Goal: Task Accomplishment & Management: Manage account settings

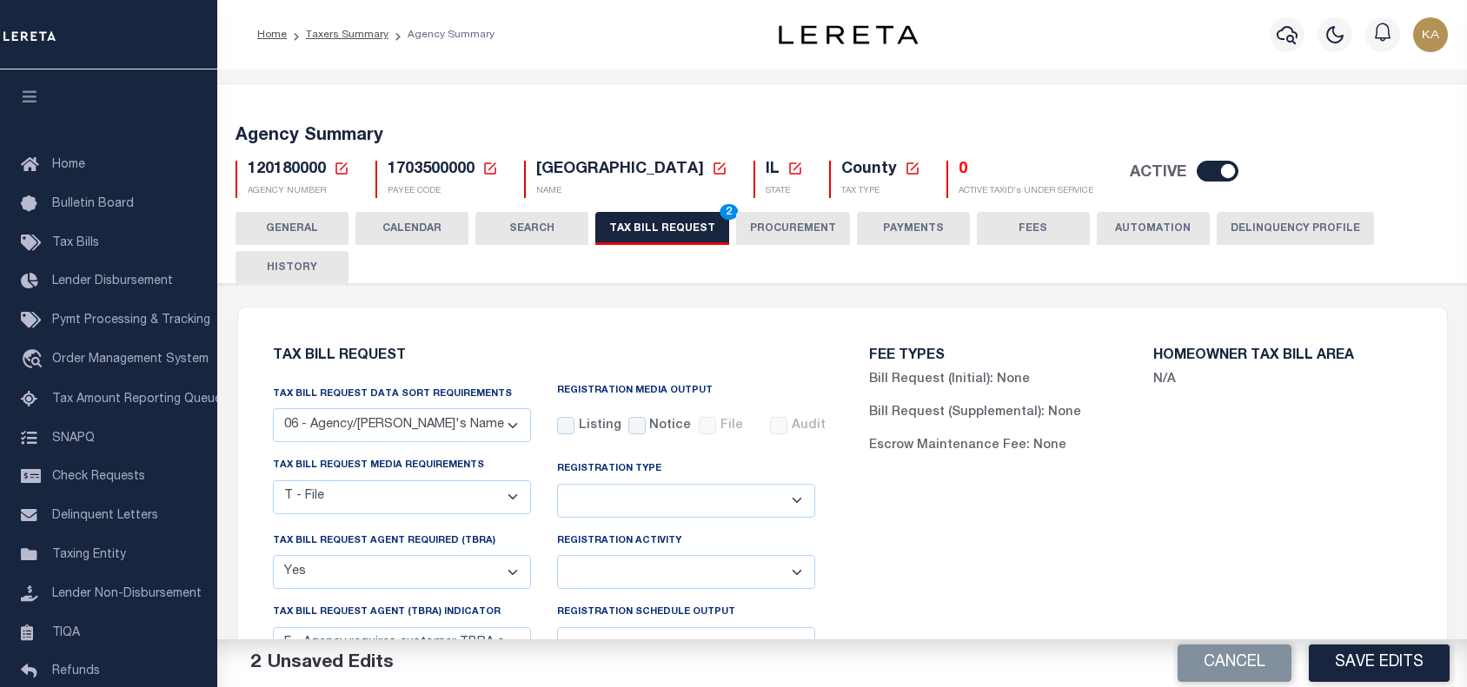
select select "29"
select select "22"
select select "true"
select select "14"
select select
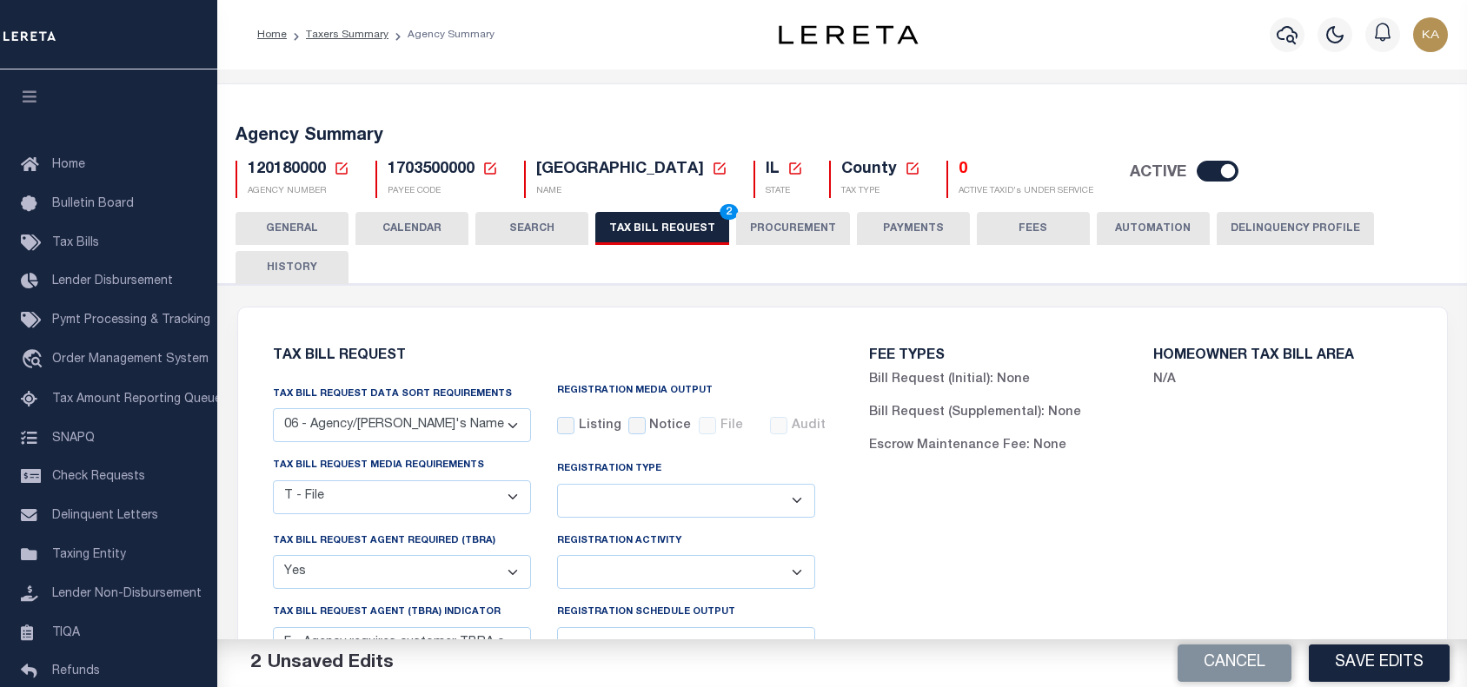
select select "1"
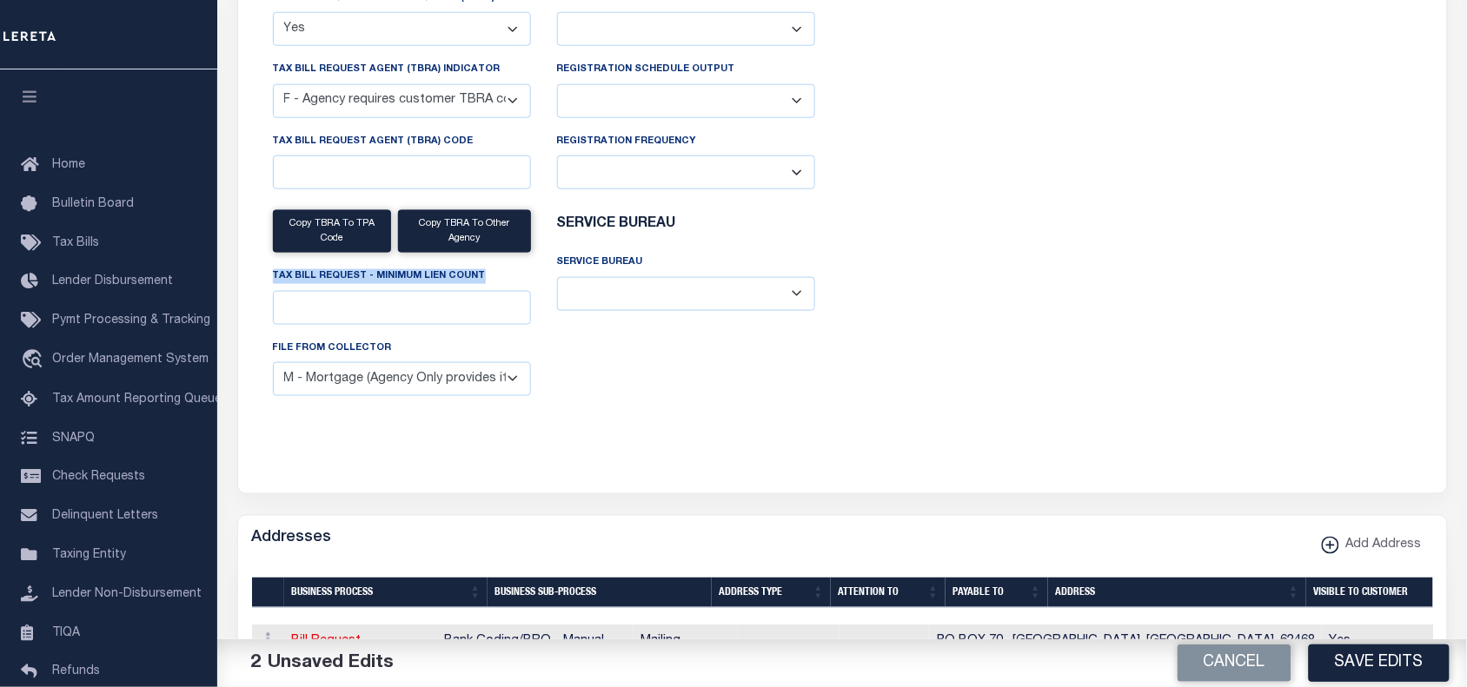
scroll to position [652, 0]
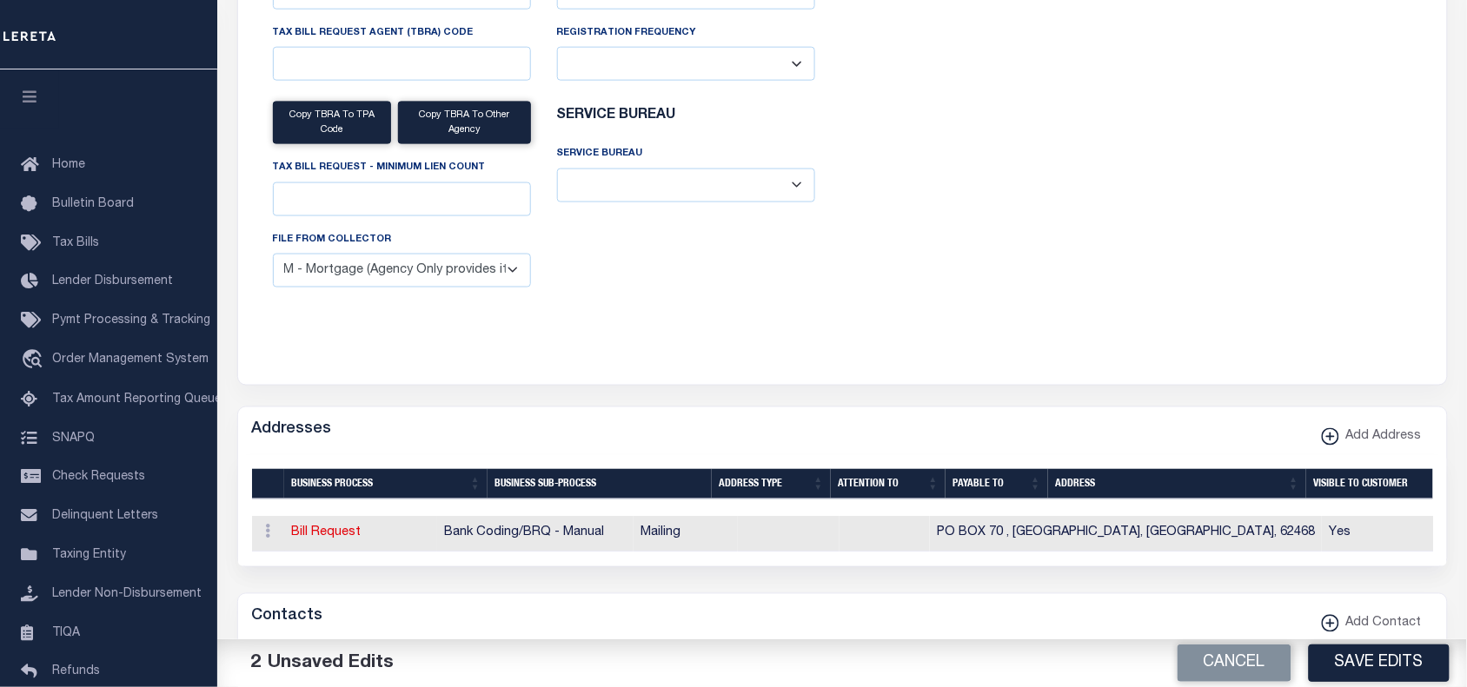
click at [789, 378] on div "Tax Bill Request Tax Bill Request Data Sort Requirements 01 - Agency/Tax Identi…" at bounding box center [842, 20] width 1209 height 729
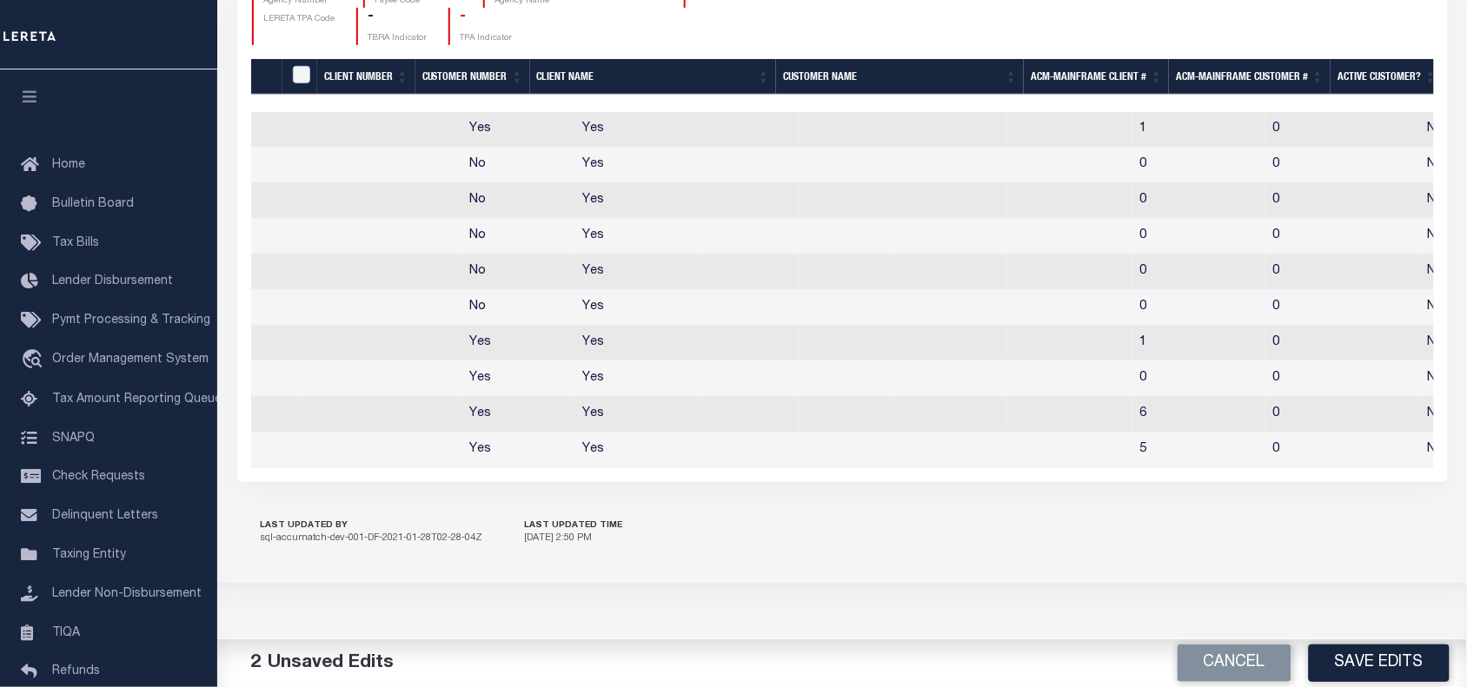
scroll to position [0, 1037]
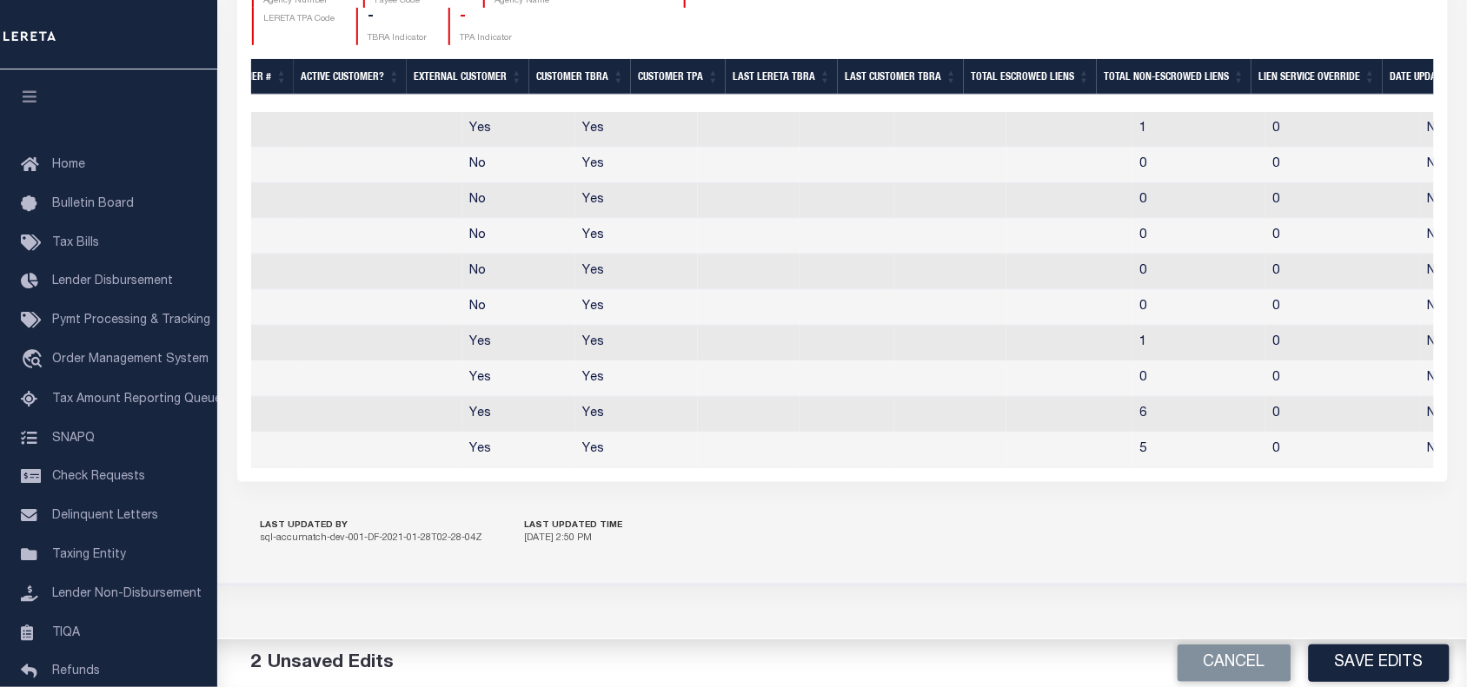
click at [911, 95] on th "Last Customer TBRA" at bounding box center [901, 77] width 126 height 36
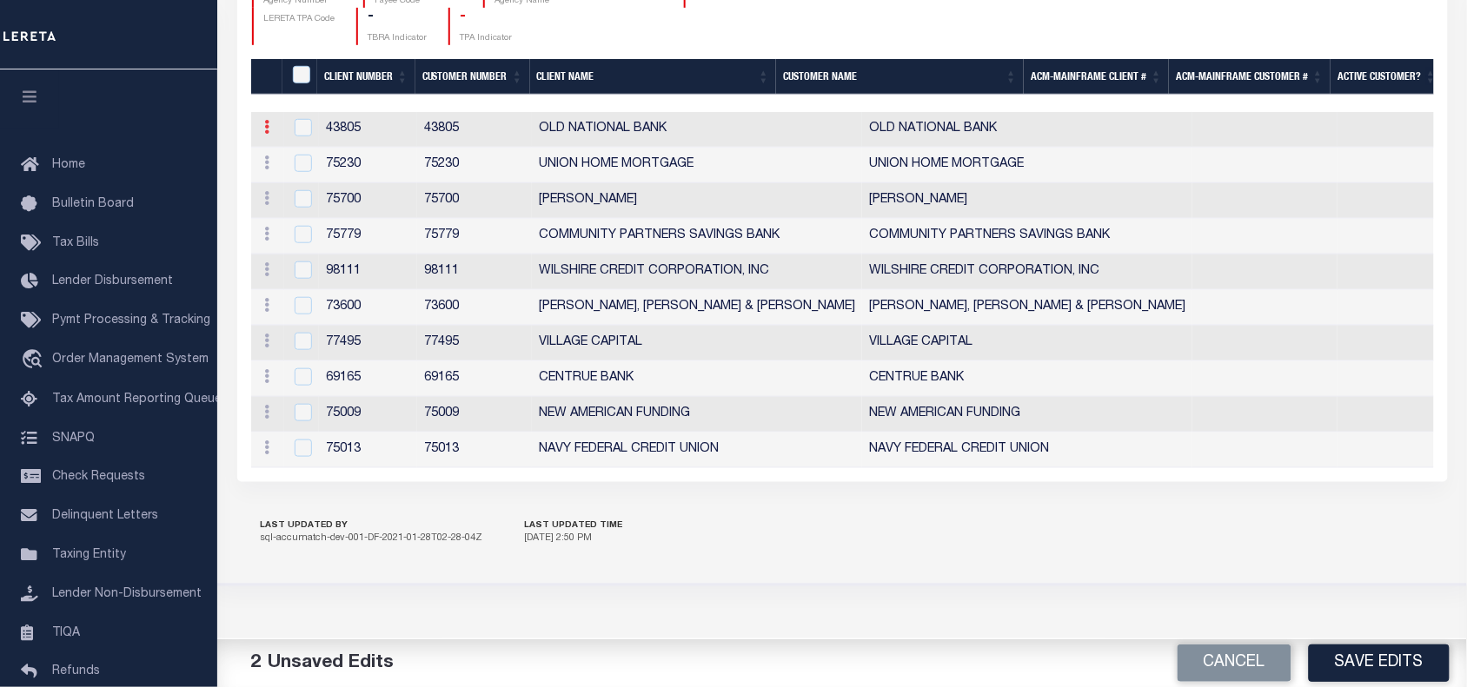
click at [262, 136] on link at bounding box center [267, 130] width 19 height 14
click at [287, 169] on link "Edit" at bounding box center [298, 155] width 79 height 29
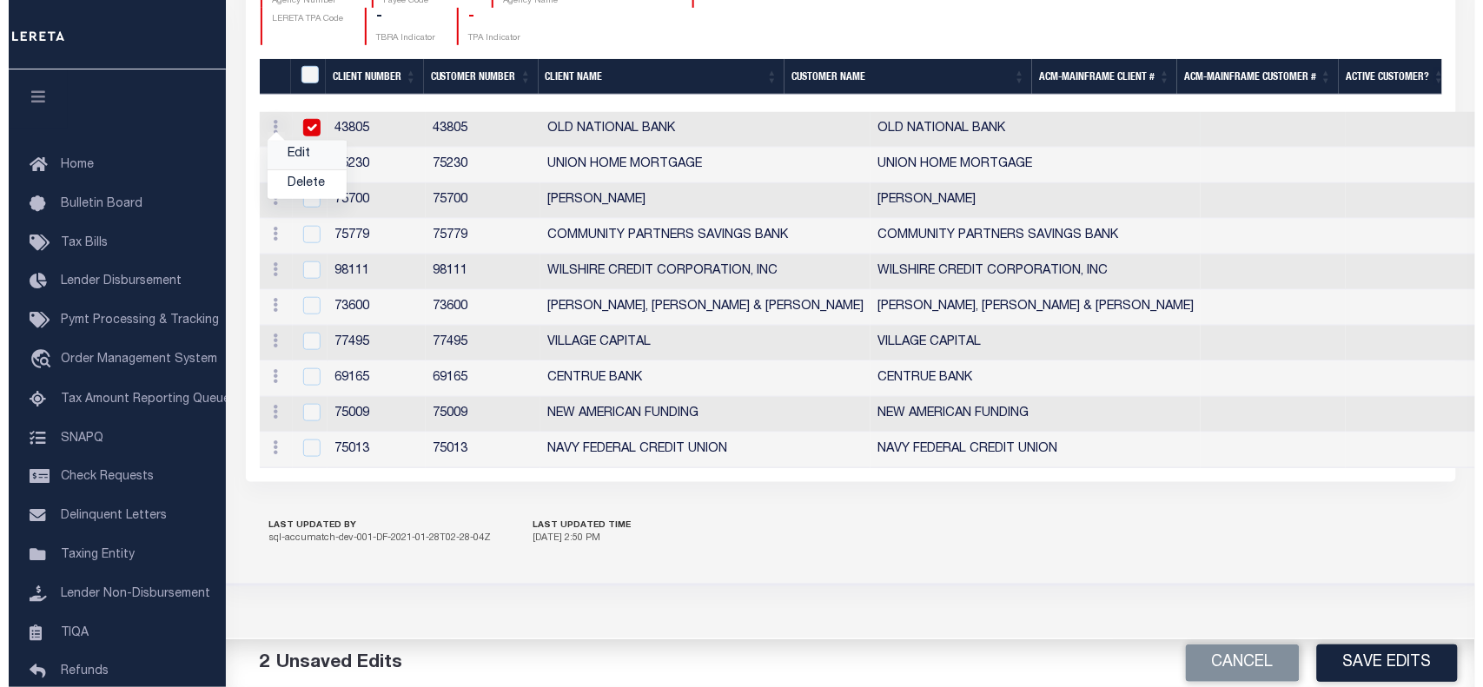
scroll to position [2238, 0]
checkbox input "true"
type input "OLD NATIONAL BANK"
type input "43805"
type input "OLD NATIONAL BANK"
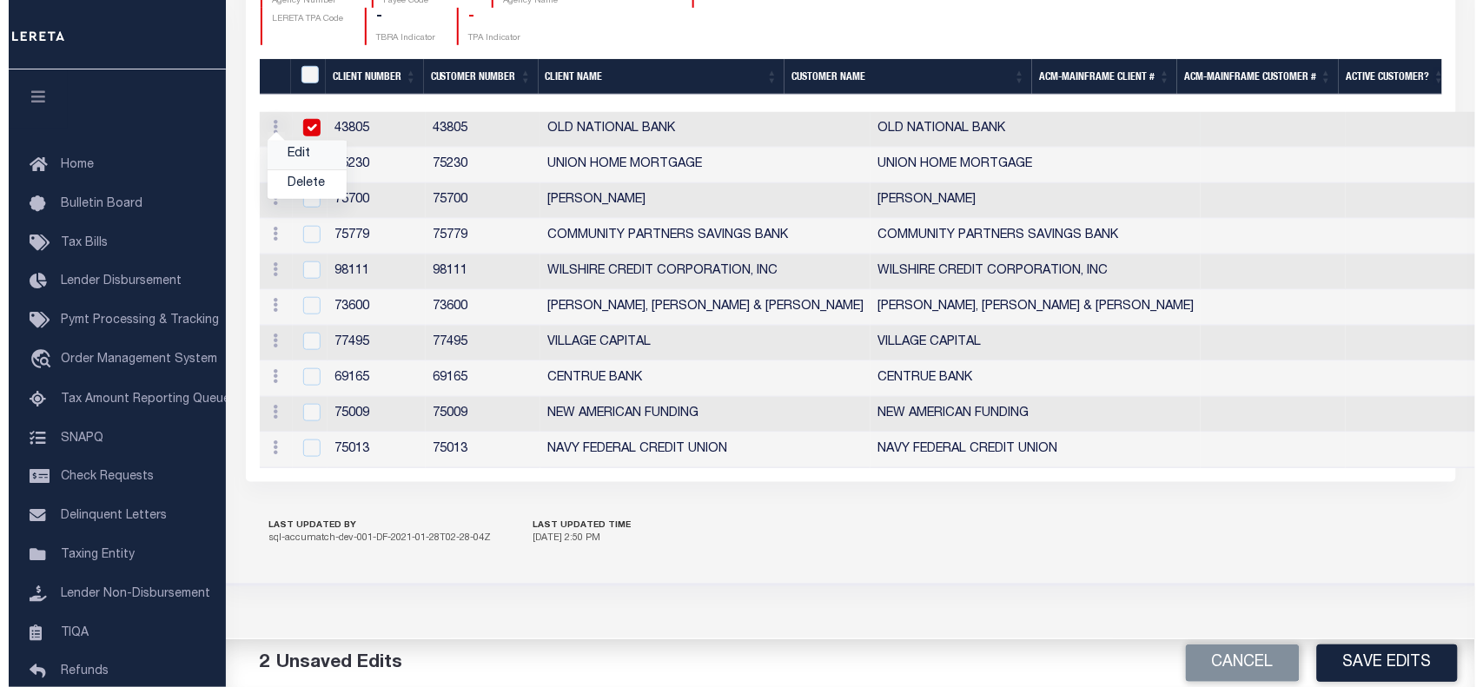
type input "43805"
type input "1"
type input "0"
checkbox input "true"
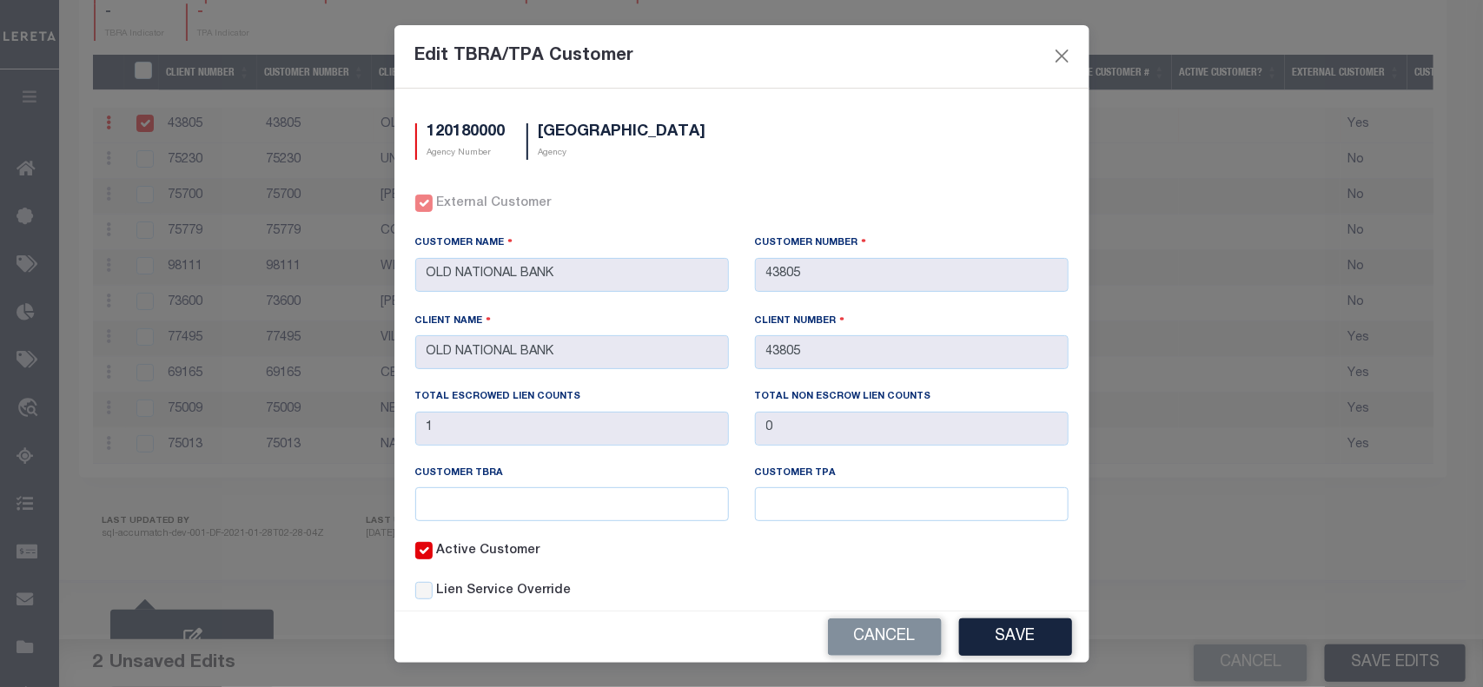
scroll to position [1722, 0]
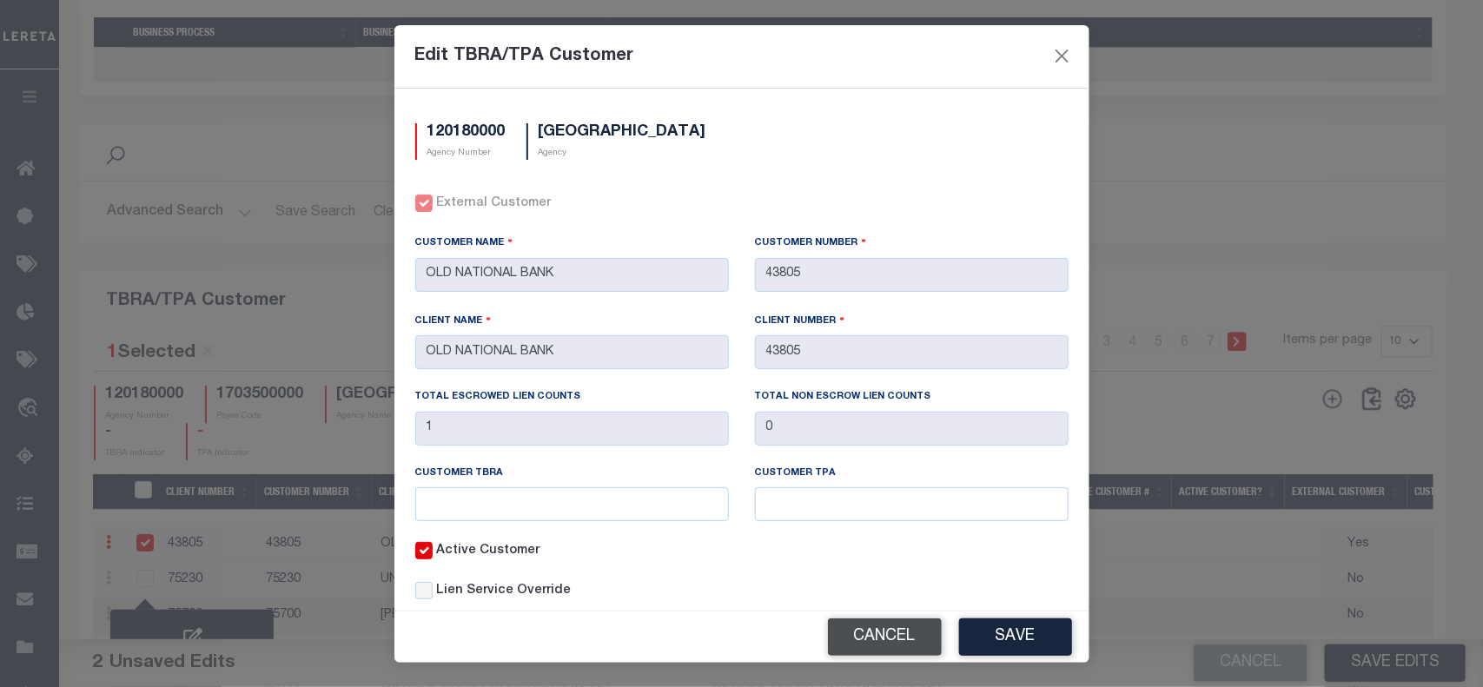
click at [869, 632] on button "Cancel" at bounding box center [885, 637] width 114 height 37
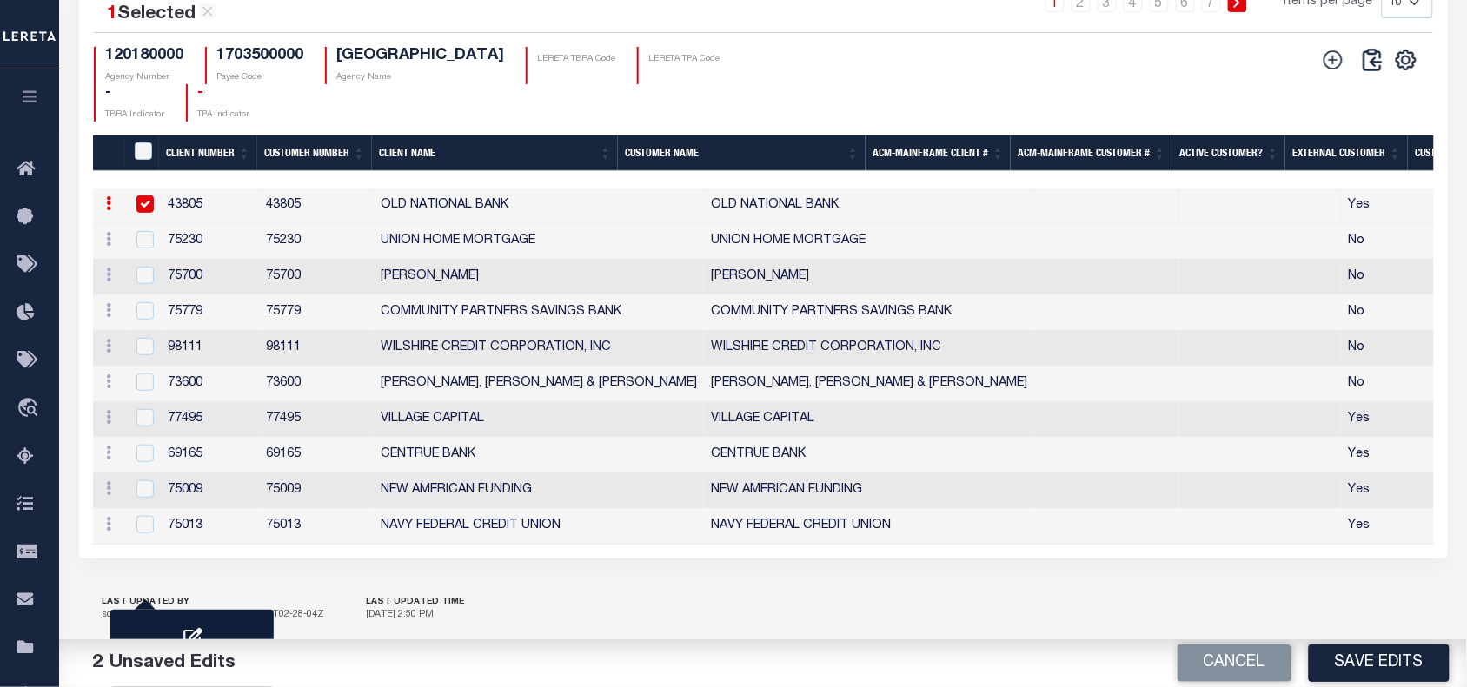
scroll to position [0, 1000]
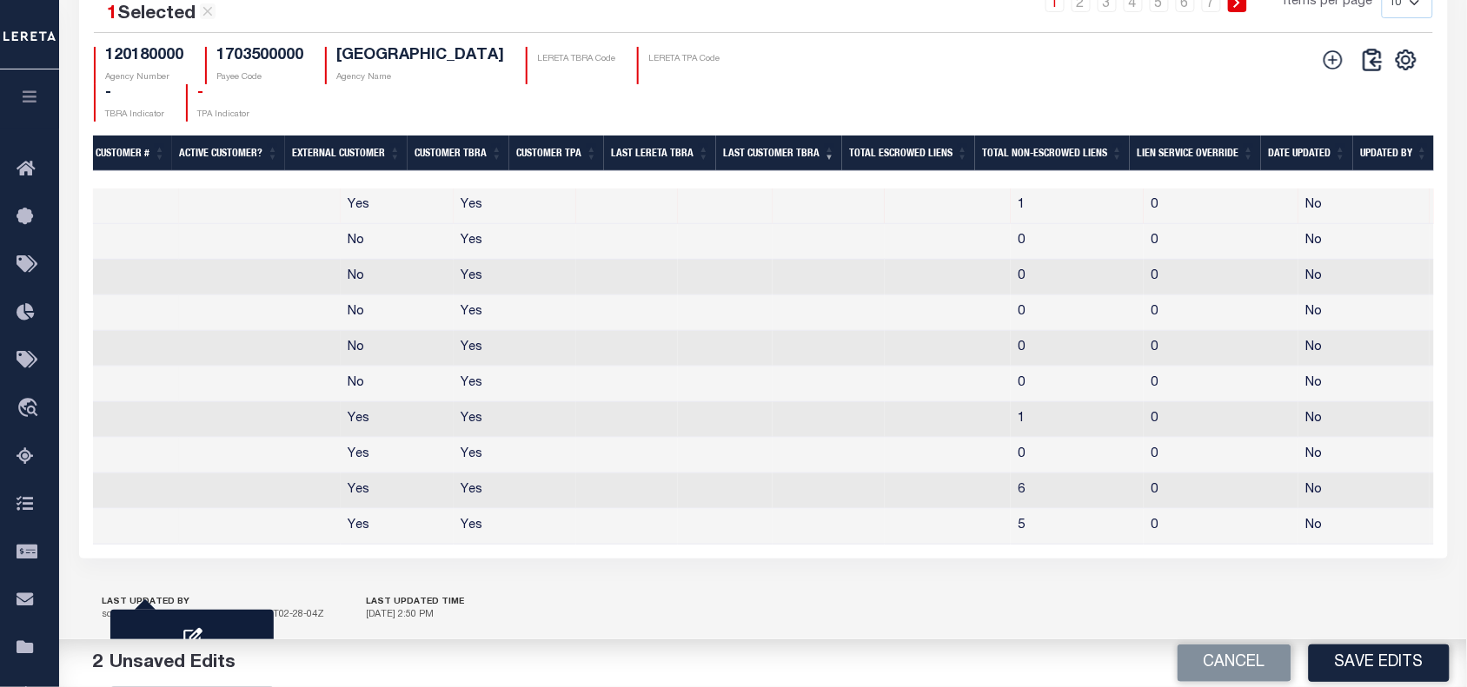
click at [14, 90] on button "button" at bounding box center [29, 99] width 59 height 59
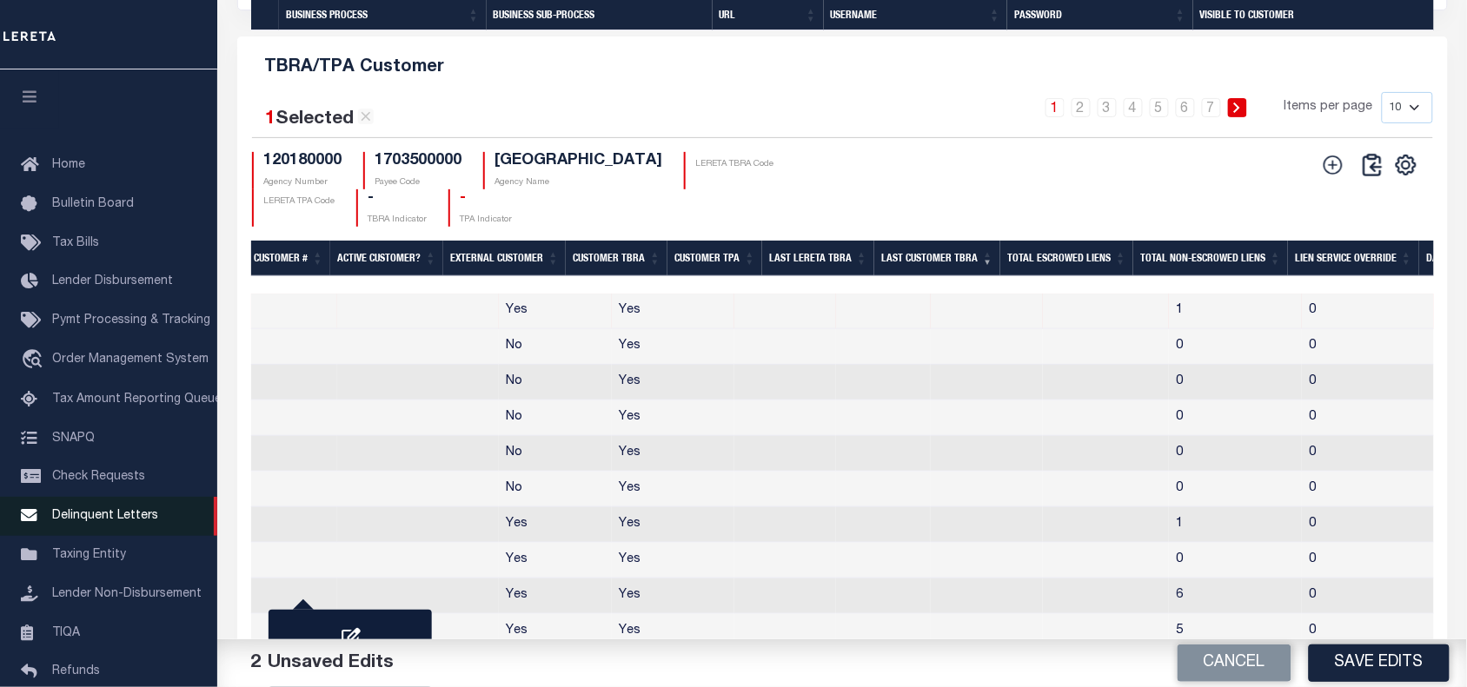
click at [81, 561] on span "Taxing Entity" at bounding box center [89, 555] width 74 height 12
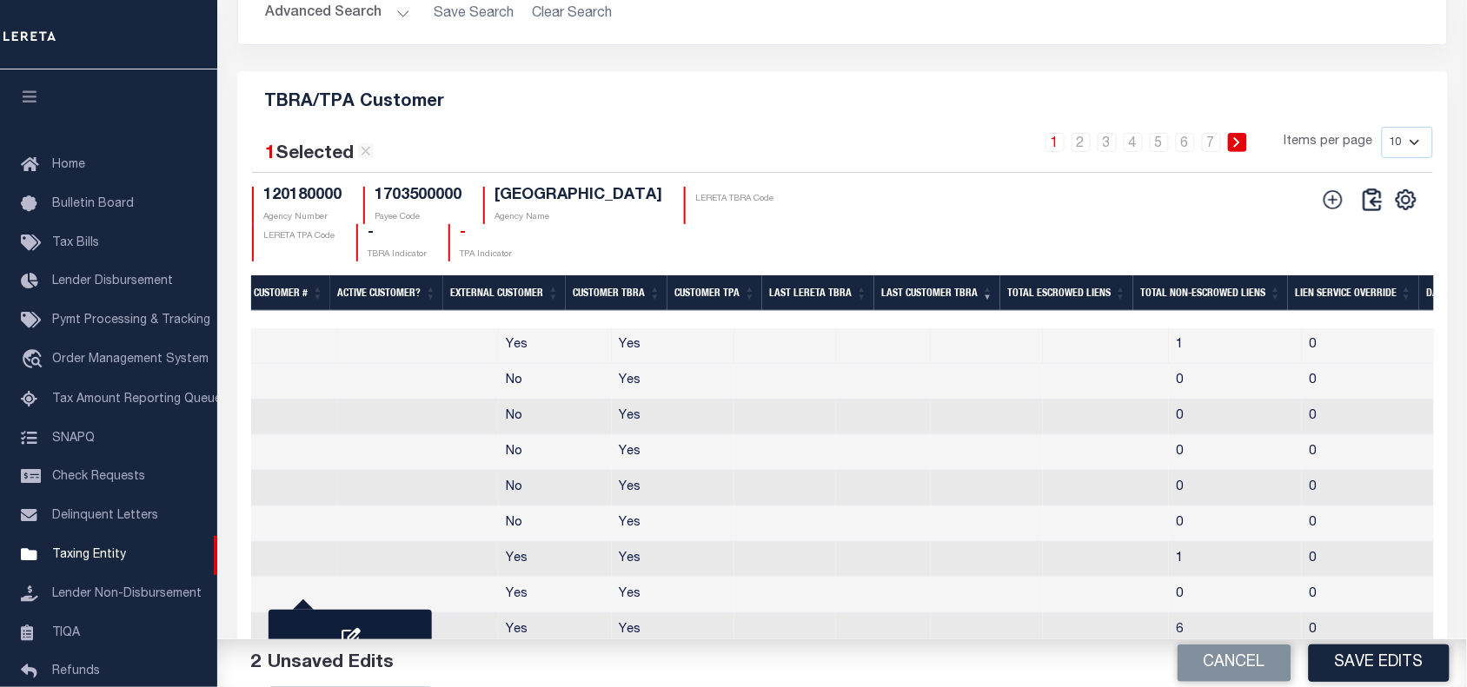
scroll to position [1425, 0]
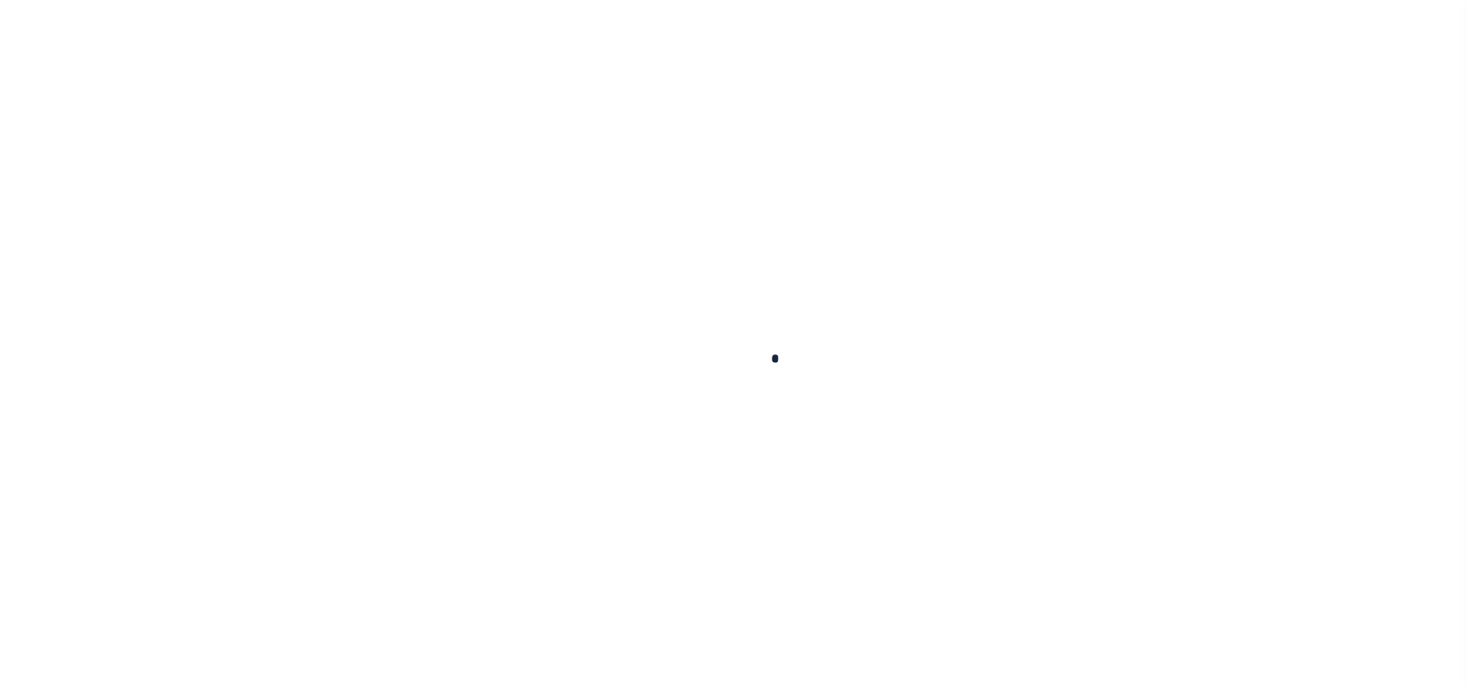
select select
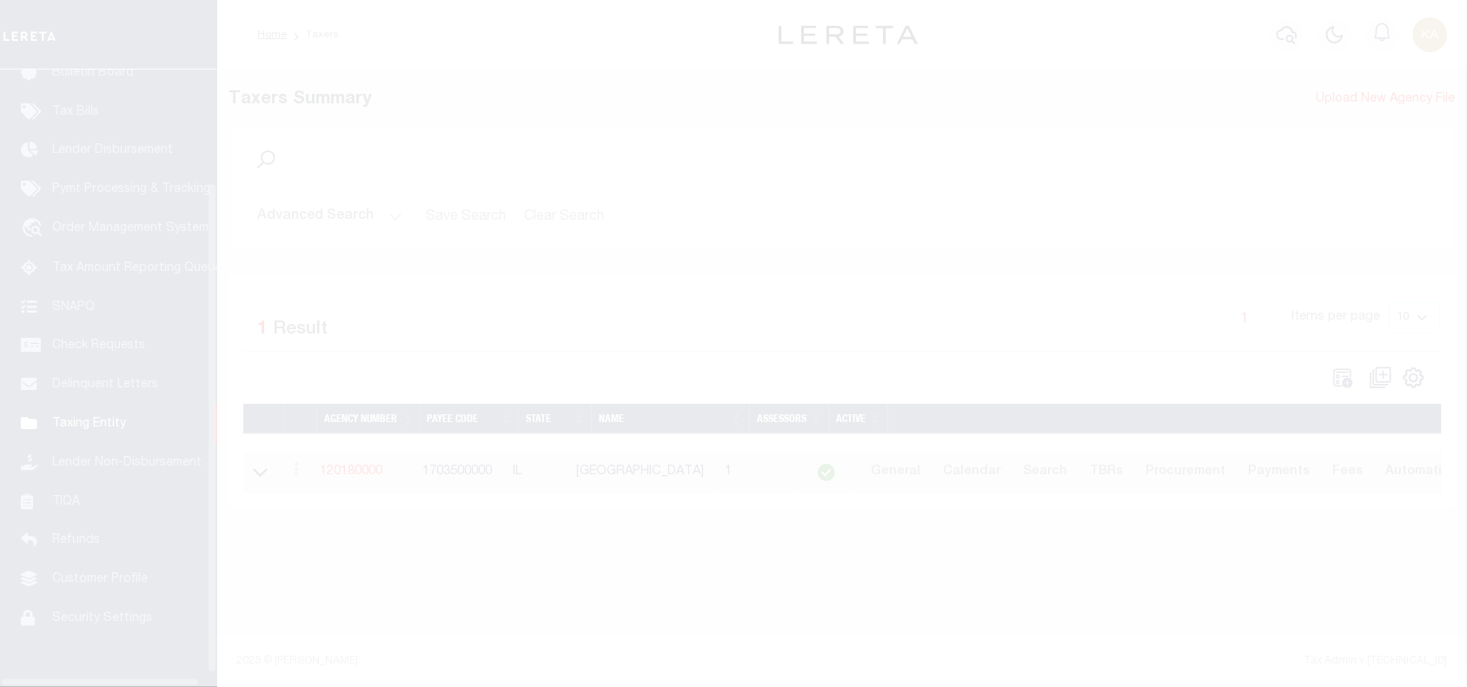
scroll to position [158, 0]
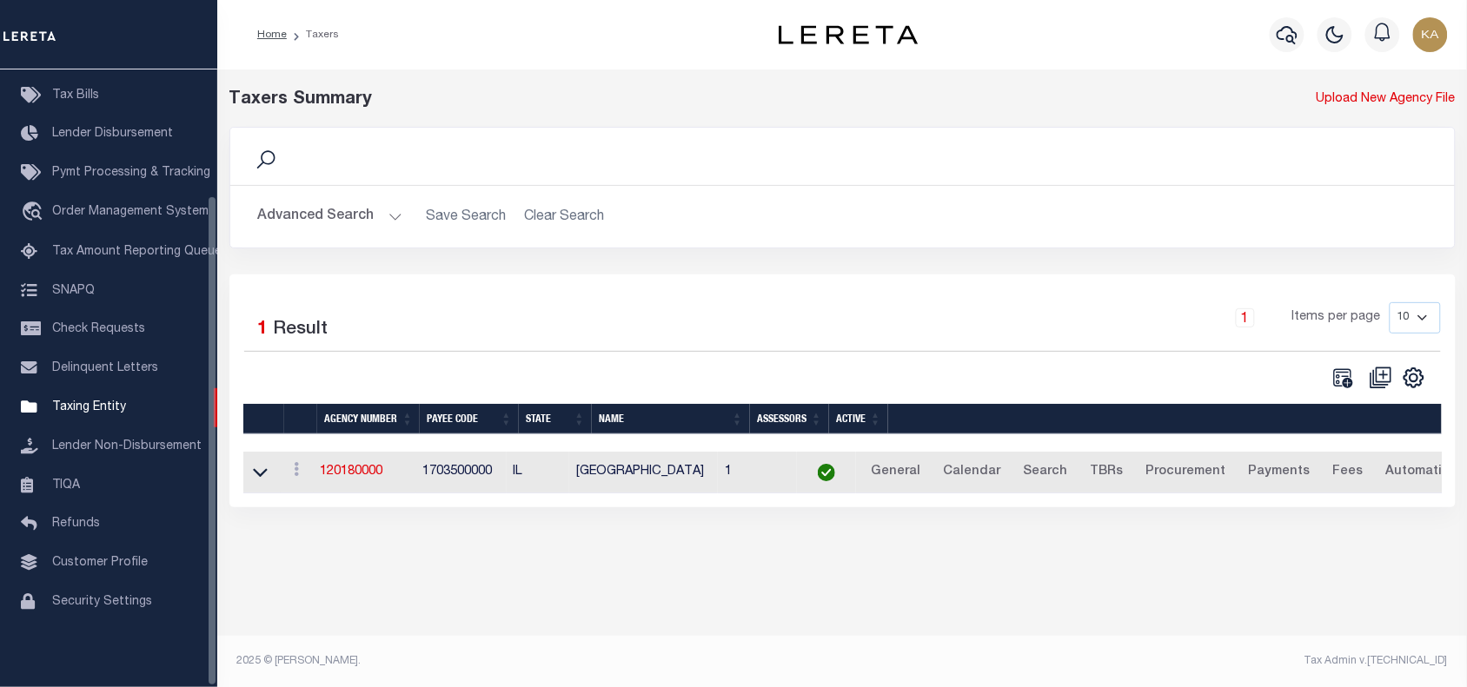
click at [324, 214] on button "Advanced Search" at bounding box center [330, 217] width 144 height 34
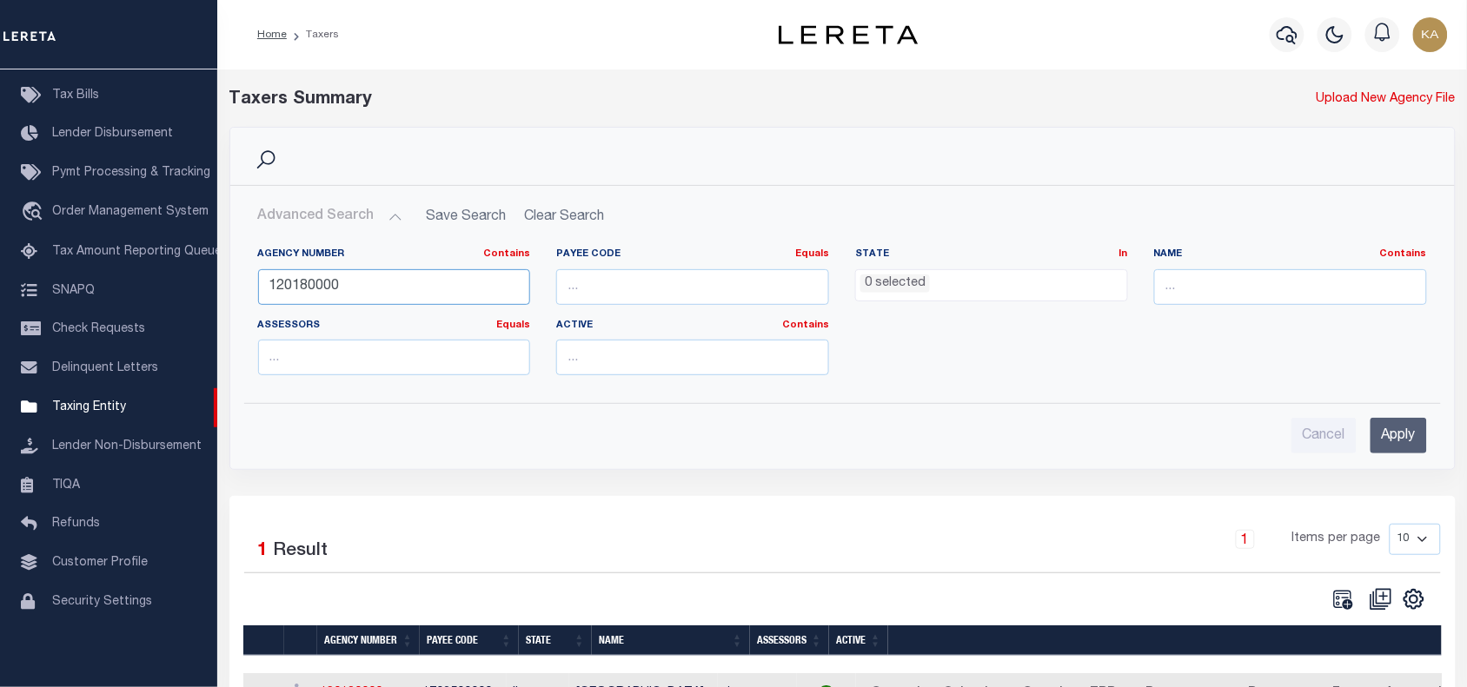
click at [331, 283] on input "120180000" at bounding box center [394, 287] width 273 height 36
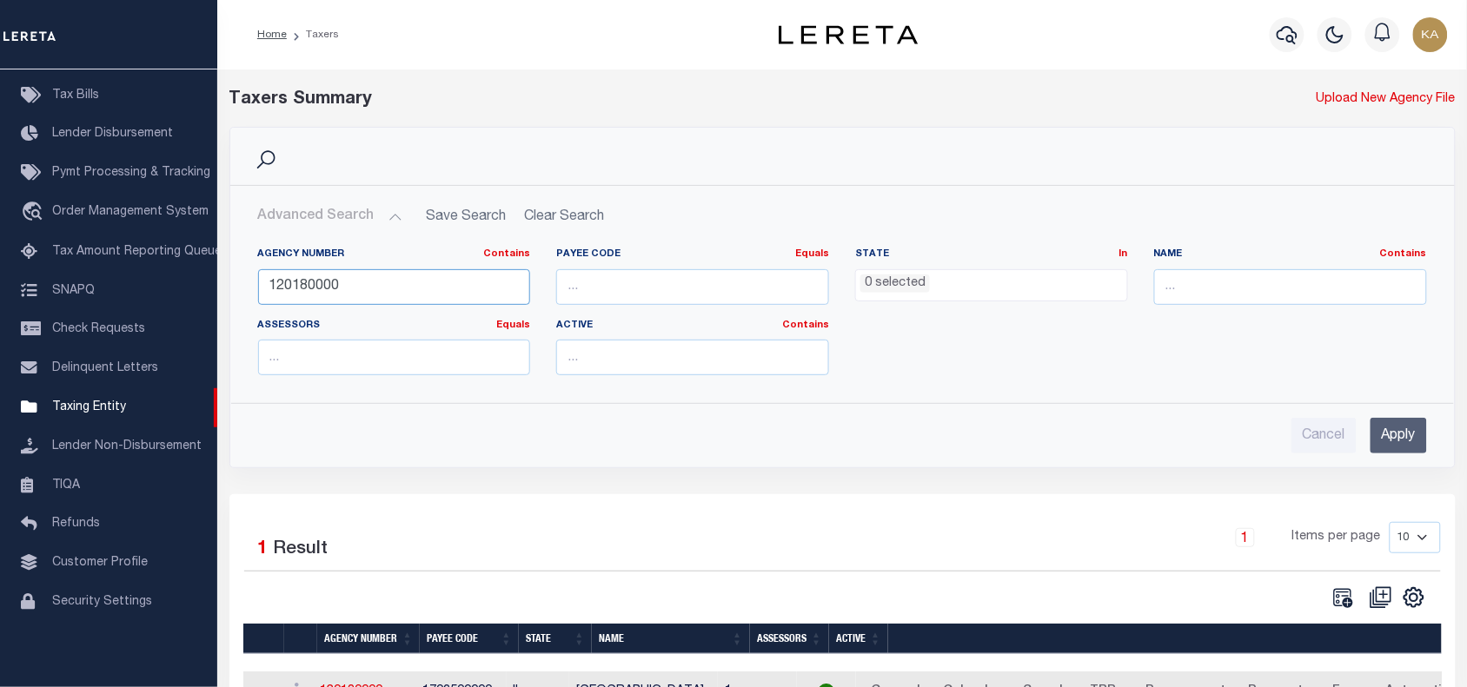
click at [331, 283] on input "120180000" at bounding box center [394, 287] width 273 height 36
paste input "4502"
type input "450280000"
click at [1383, 439] on input "Apply" at bounding box center [1398, 436] width 56 height 36
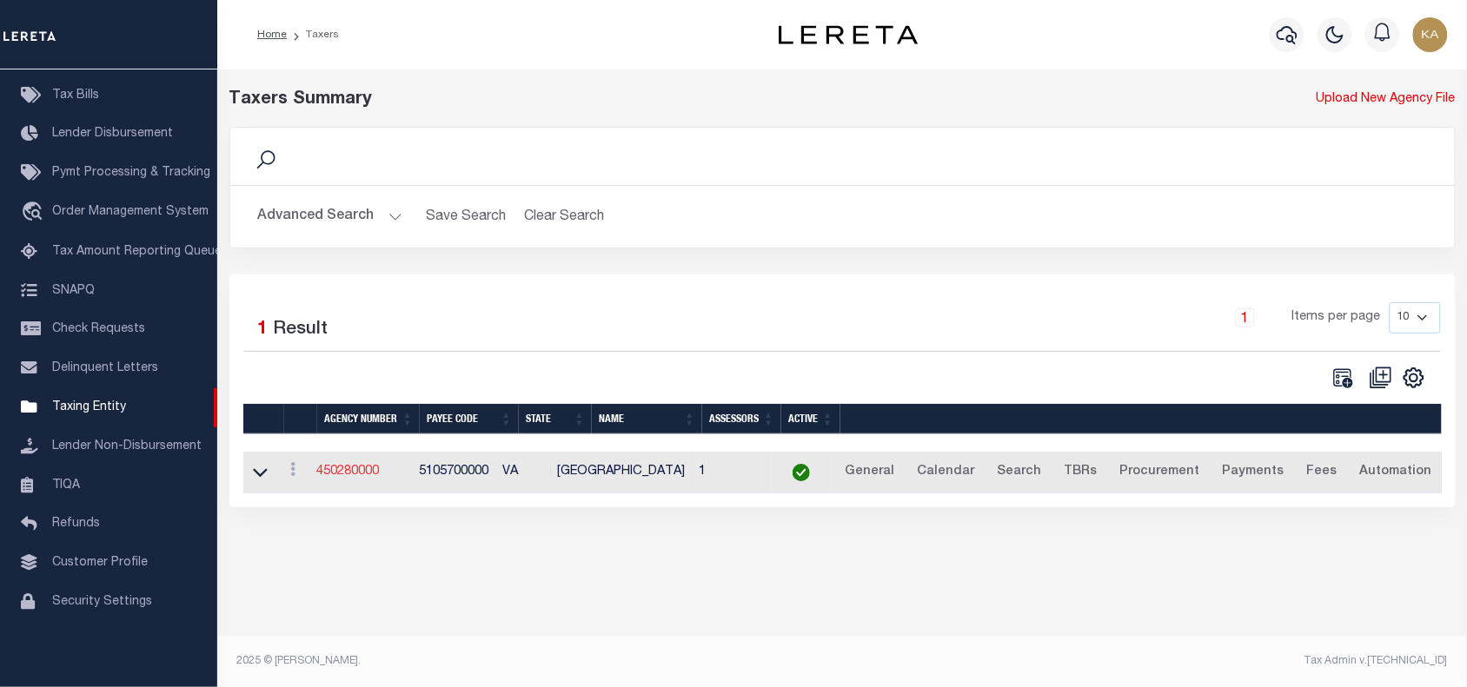
click at [345, 475] on link "450280000" at bounding box center [348, 472] width 63 height 12
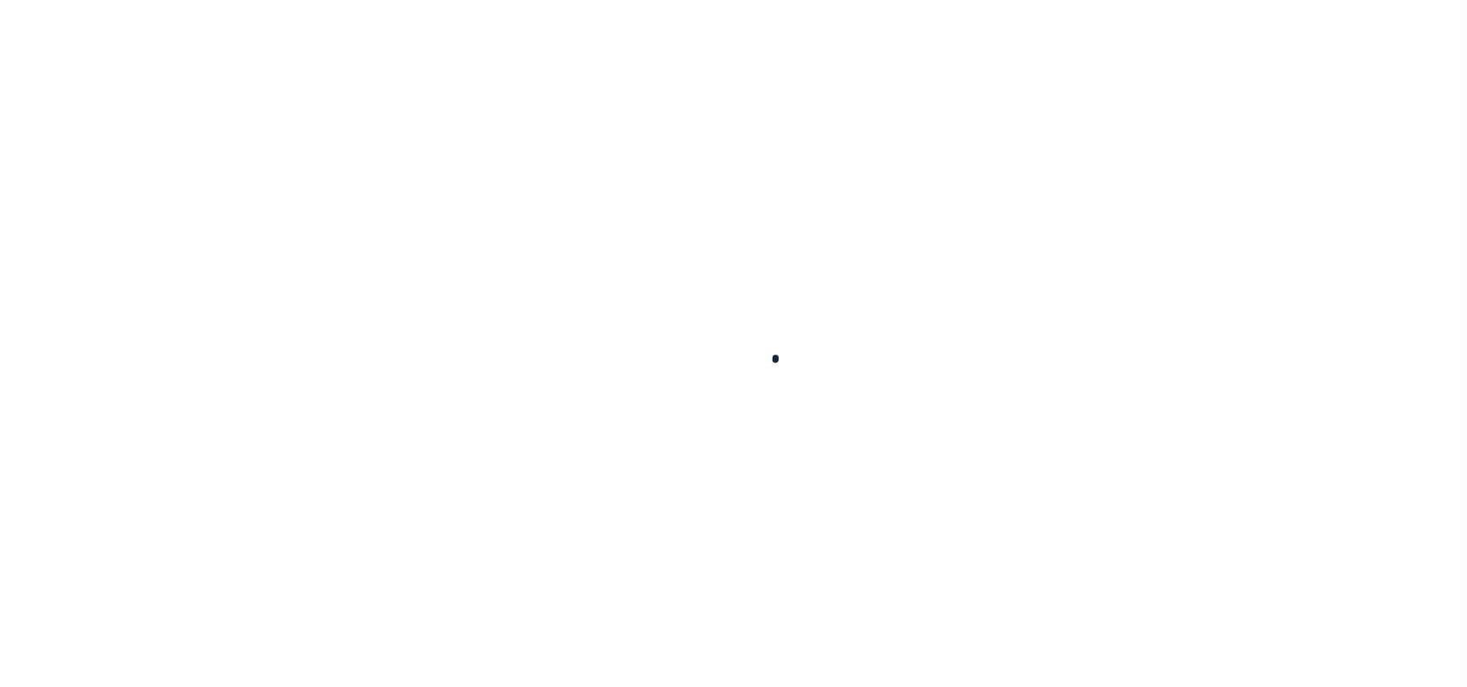
select select
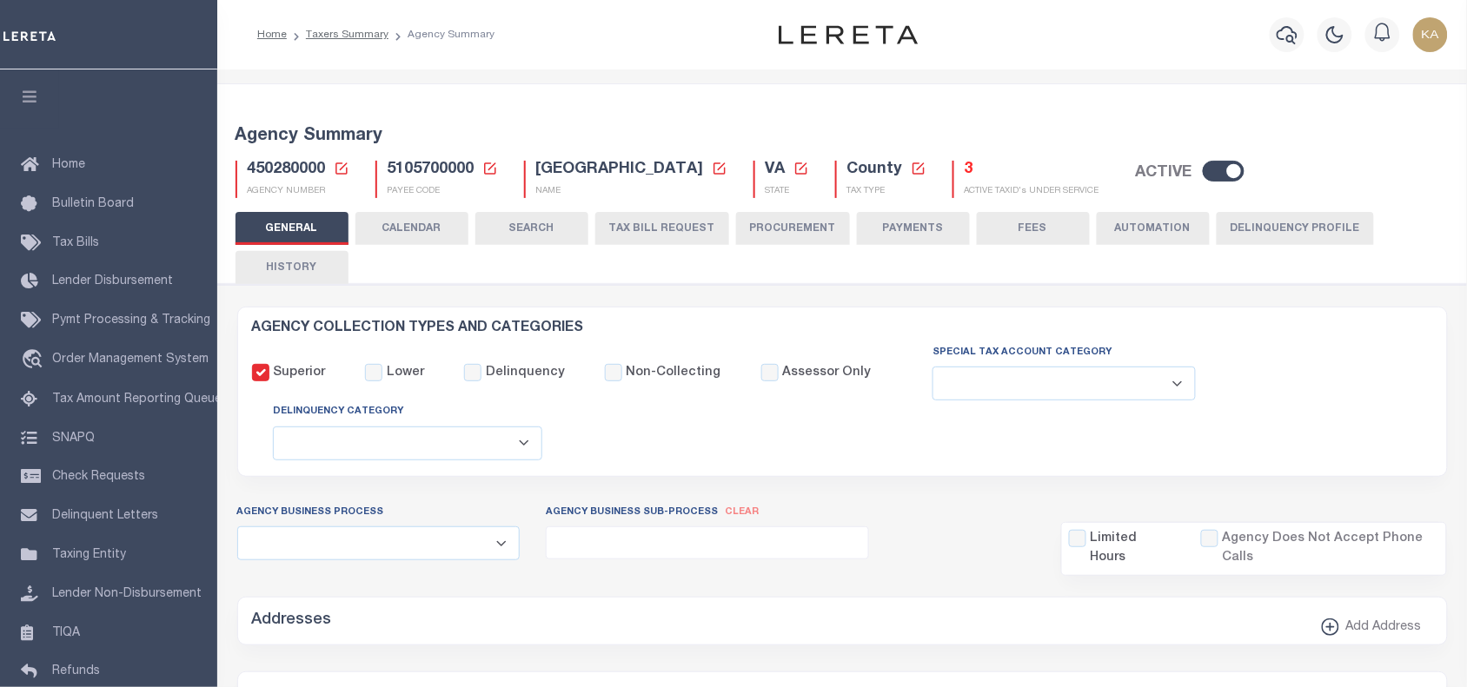
checkbox input "false"
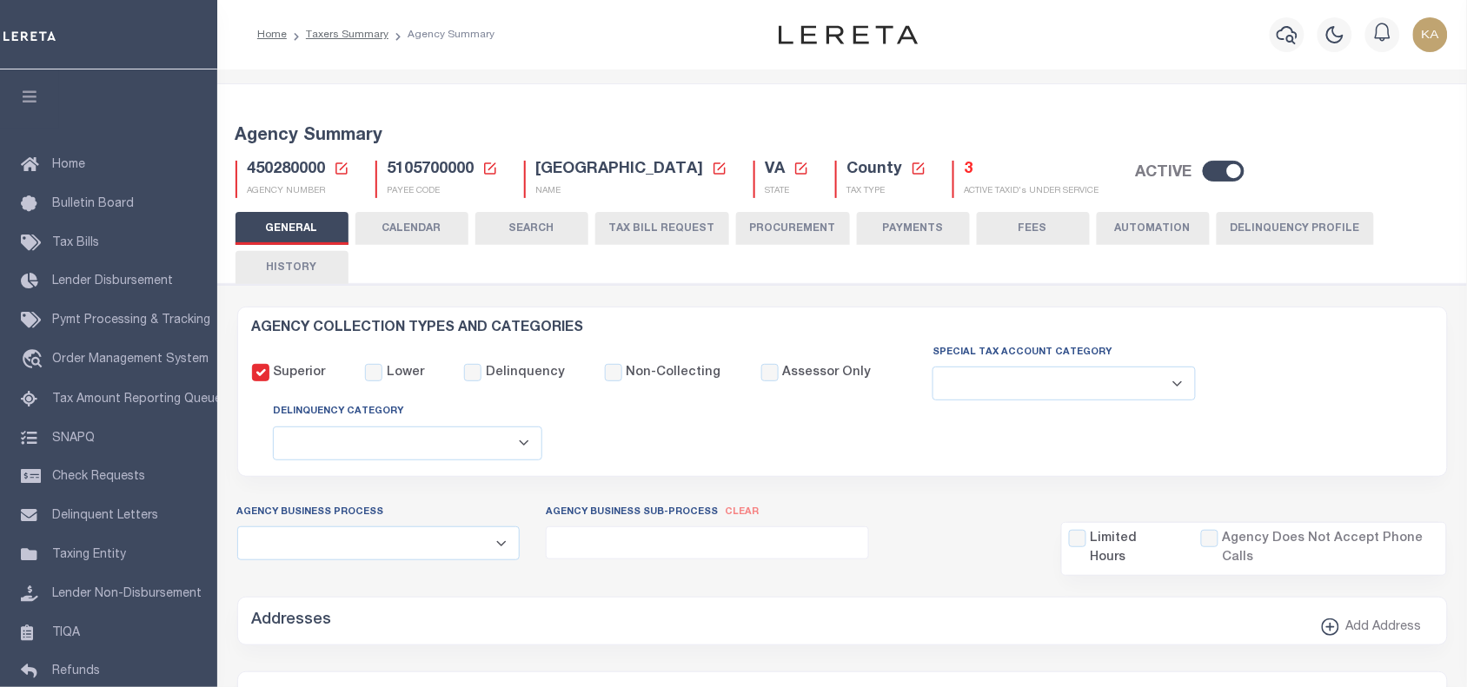
type input "5105700000"
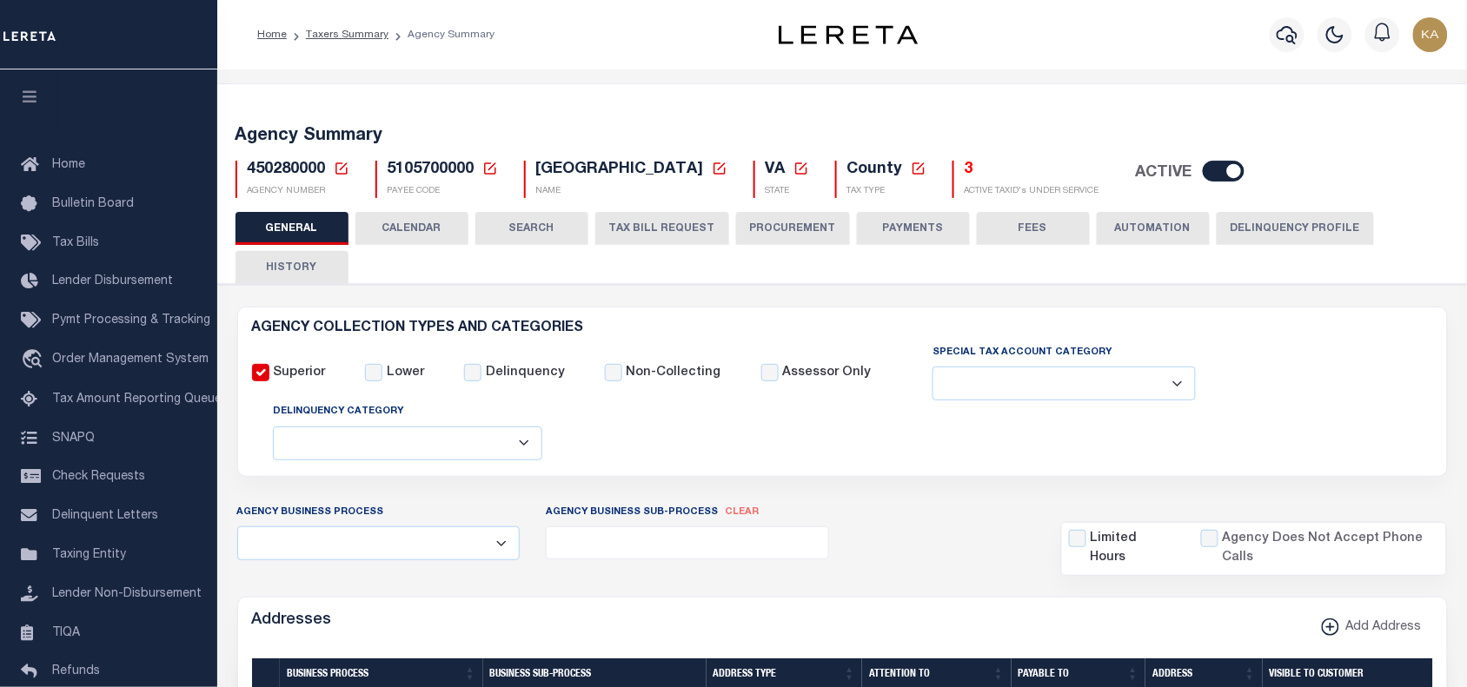
click at [388, 231] on button "CALENDAR" at bounding box center [411, 228] width 113 height 33
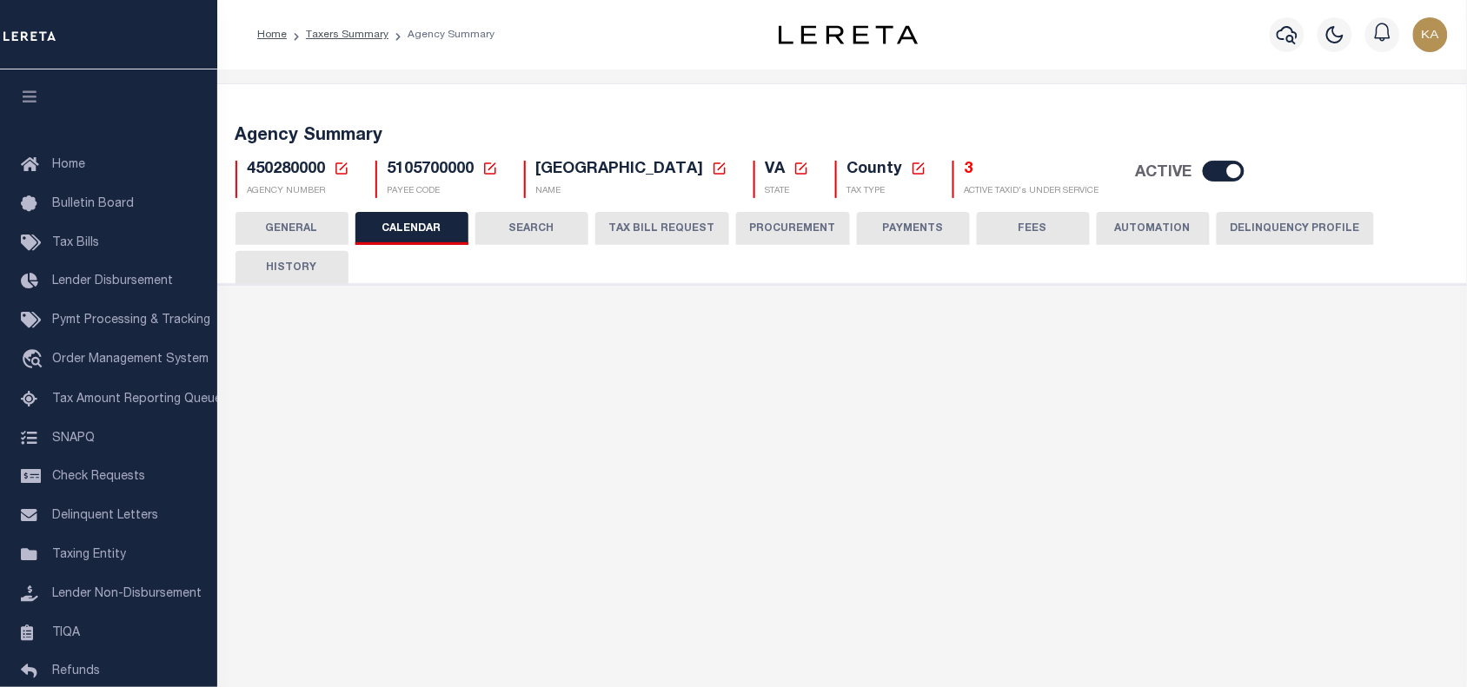
click at [627, 233] on button "TAX BILL REQUEST" at bounding box center [662, 228] width 134 height 33
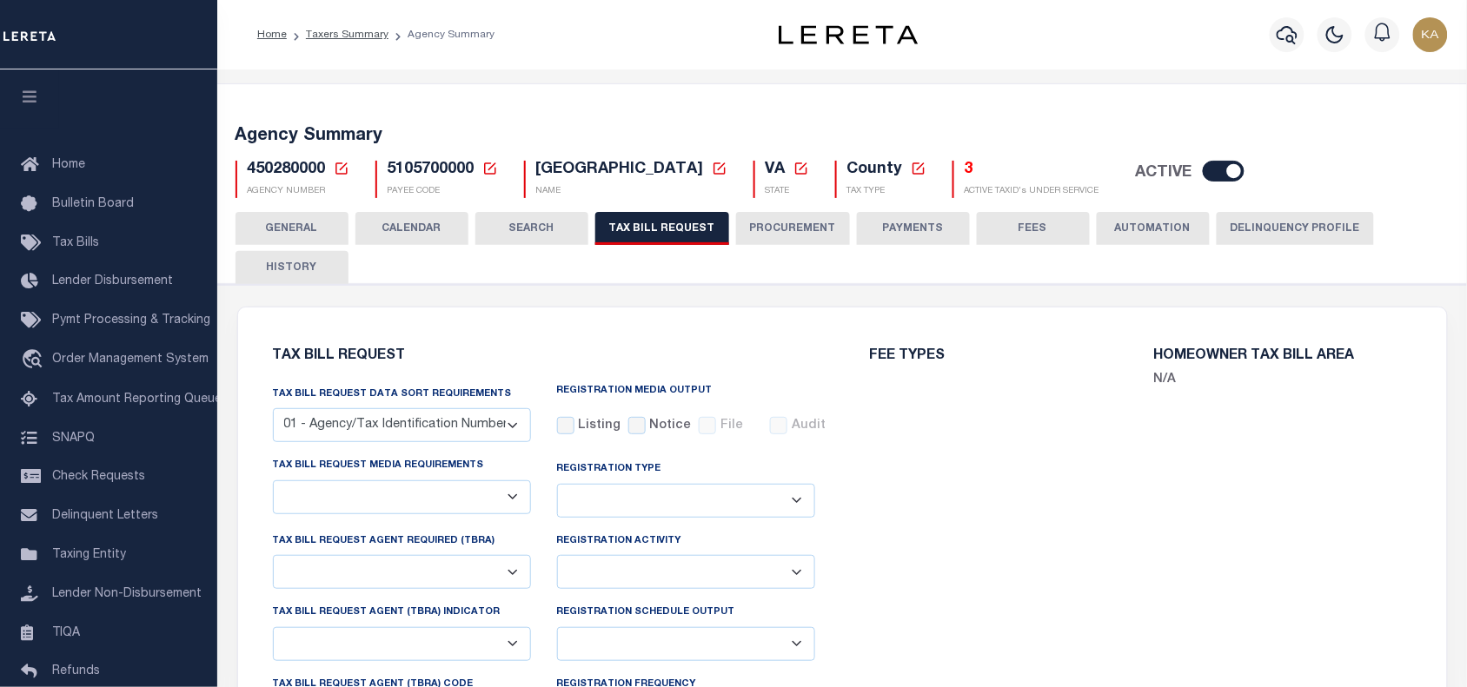
checkbox input "false"
select select "20"
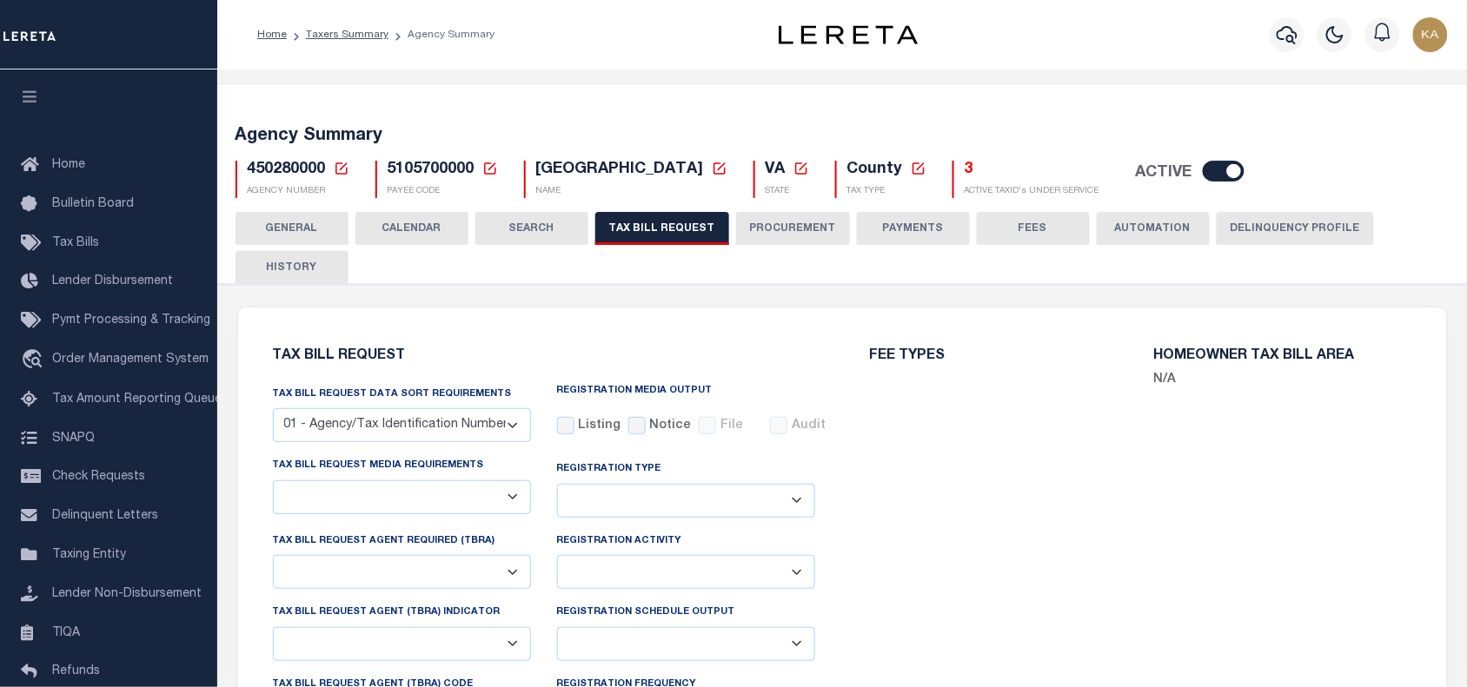
select select "false"
select select
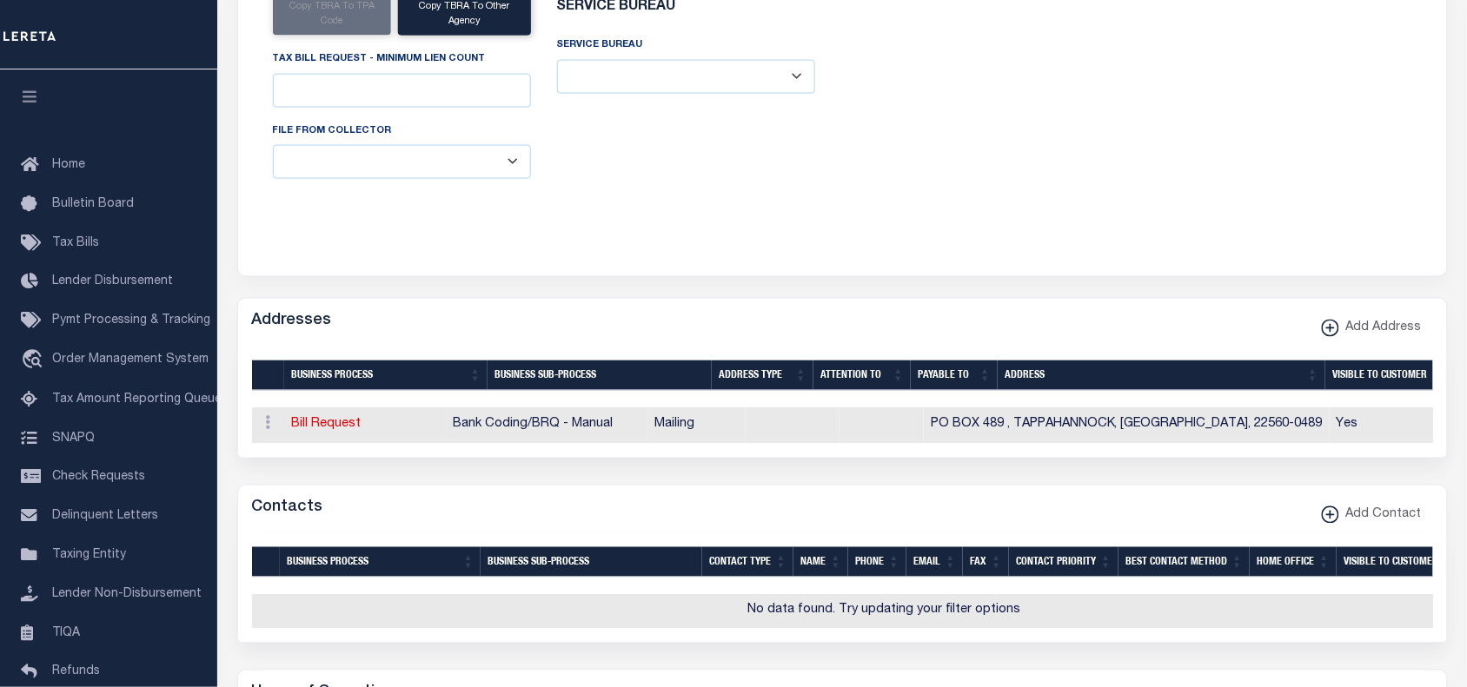
scroll to position [217, 0]
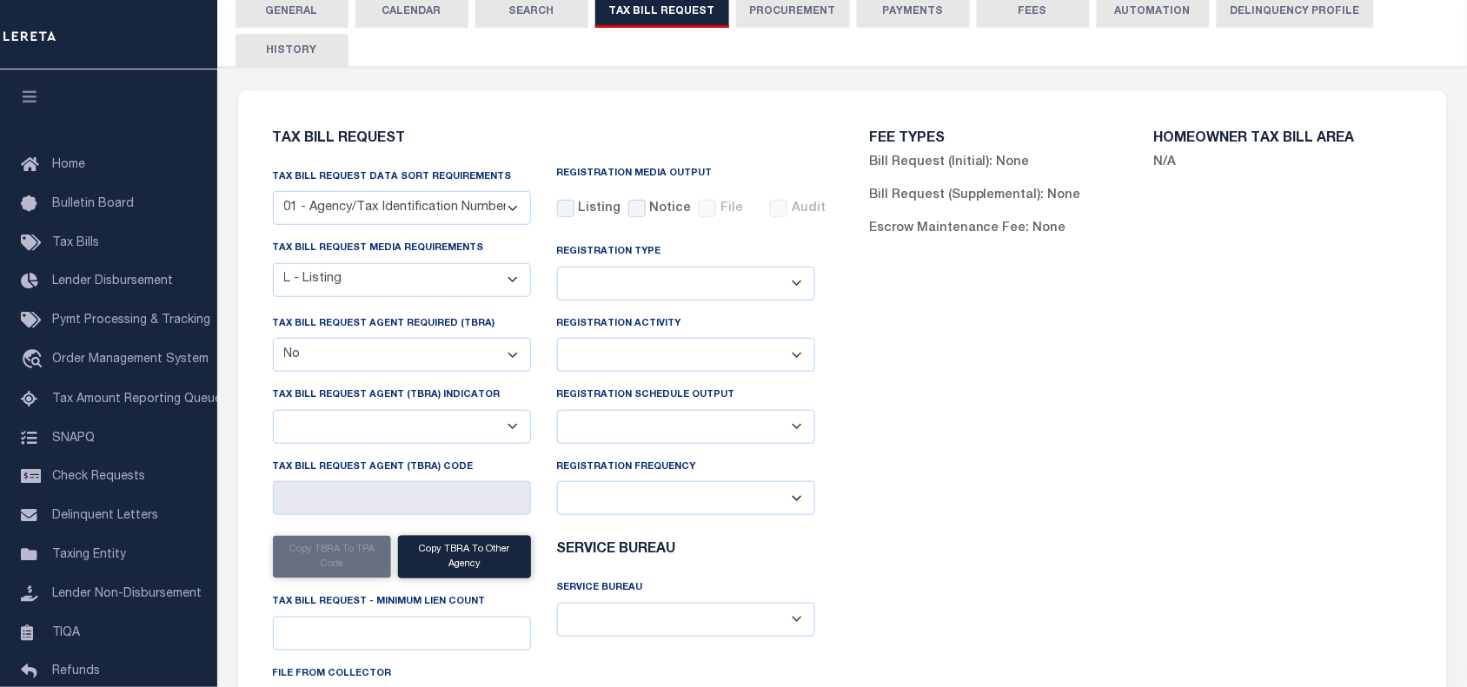
click at [409, 418] on select "A - Agency requires both customer TBRA code and LERETA TBRA code. B - Agency re…" at bounding box center [402, 427] width 258 height 34
click at [408, 418] on select "A - Agency requires both customer TBRA code and LERETA TBRA code. B - Agency re…" at bounding box center [402, 427] width 258 height 34
click at [408, 419] on select "A - Agency requires both customer TBRA code and LERETA TBRA code. B - Agency re…" at bounding box center [402, 427] width 258 height 34
select select "9"
click at [273, 414] on select "A - Agency requires both customer TBRA code and LERETA TBRA code. B - Agency re…" at bounding box center [402, 427] width 258 height 34
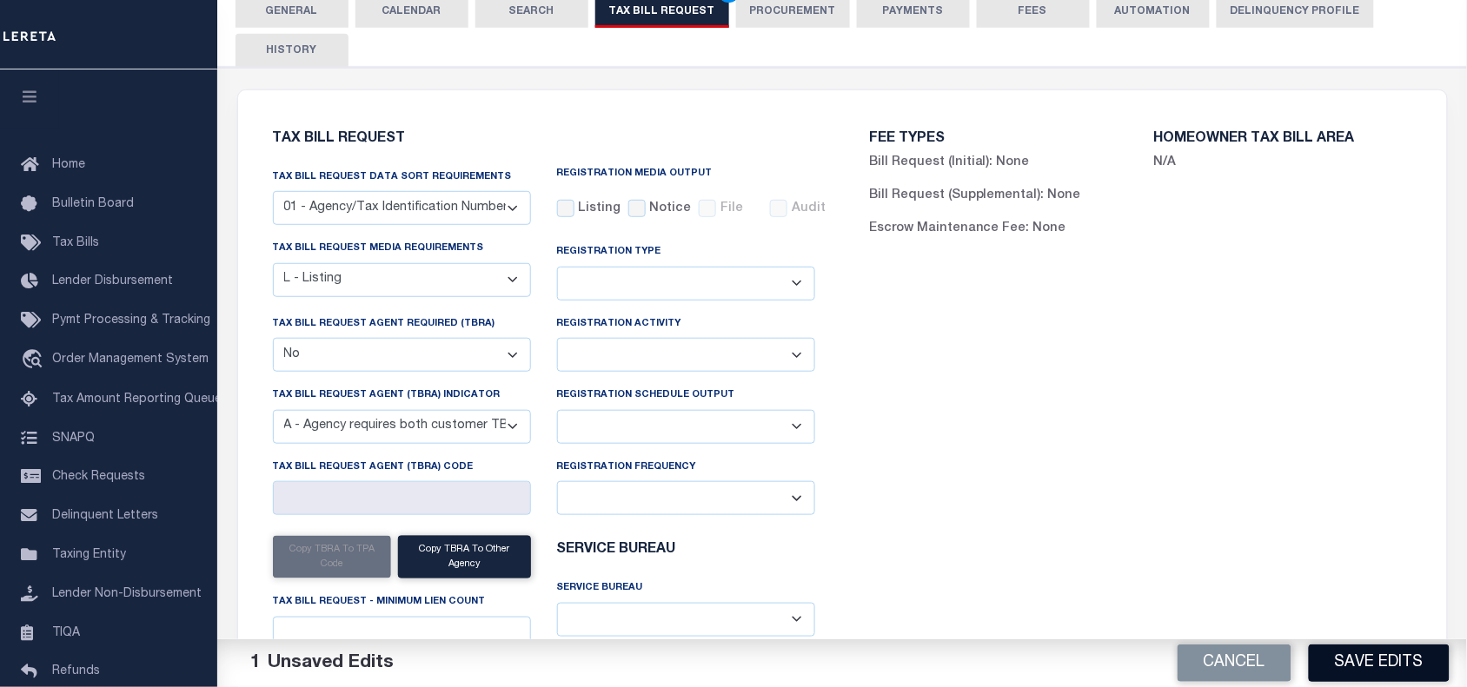
click at [1323, 650] on button "Save Edits" at bounding box center [1379, 663] width 141 height 37
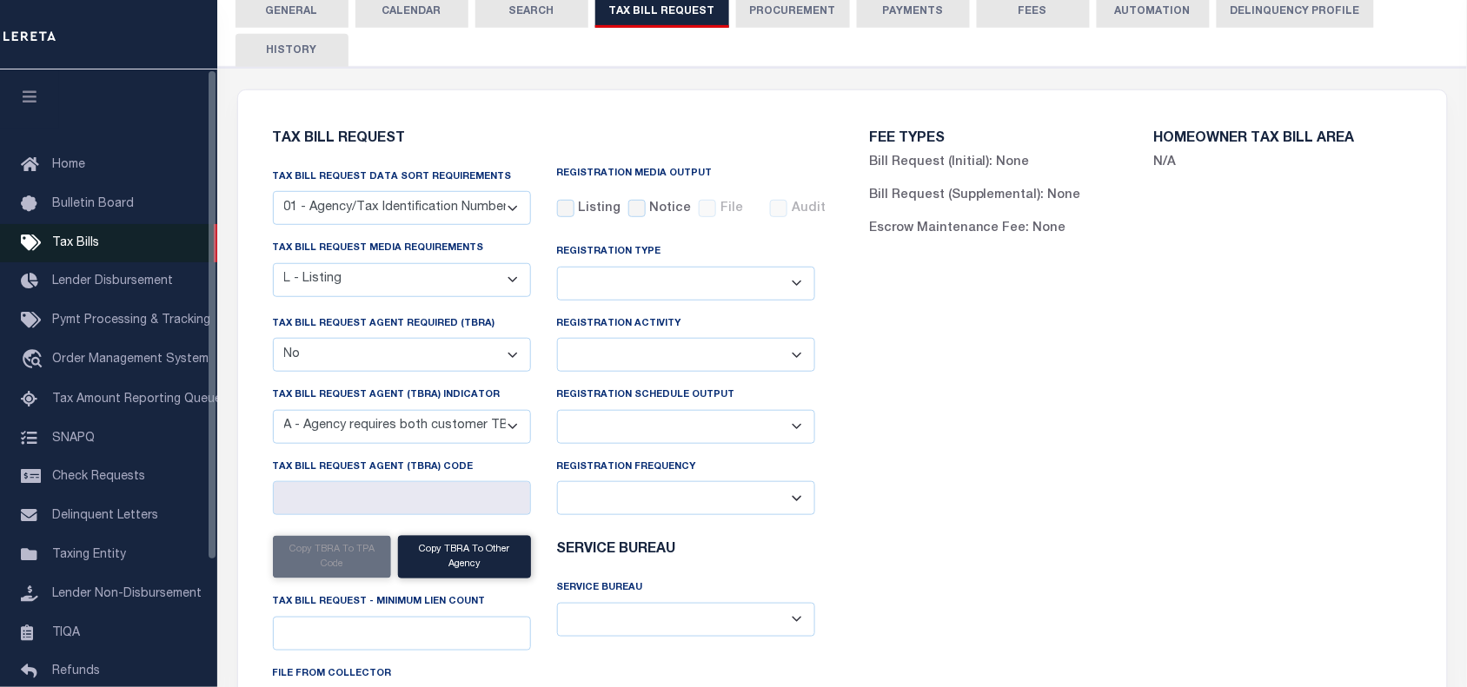
click at [71, 249] on span "Tax Bills" at bounding box center [75, 243] width 47 height 12
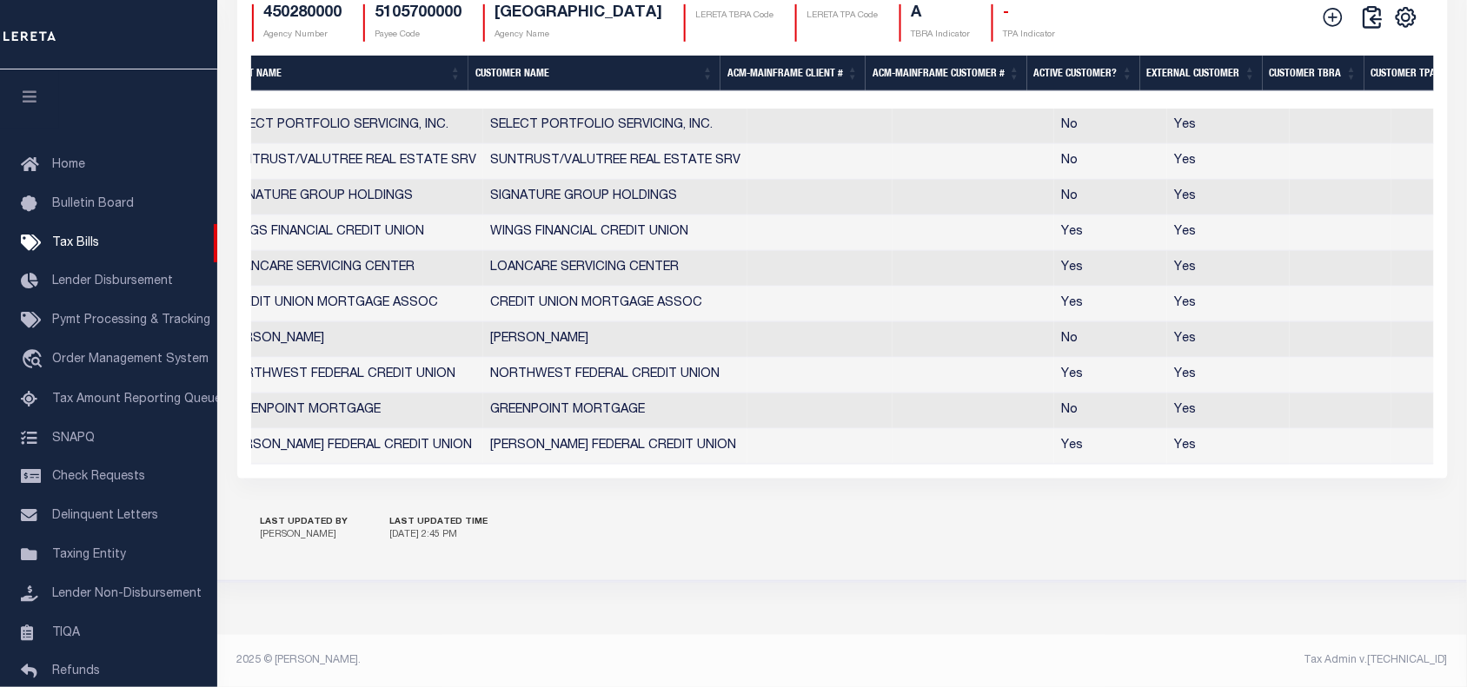
scroll to position [0, 0]
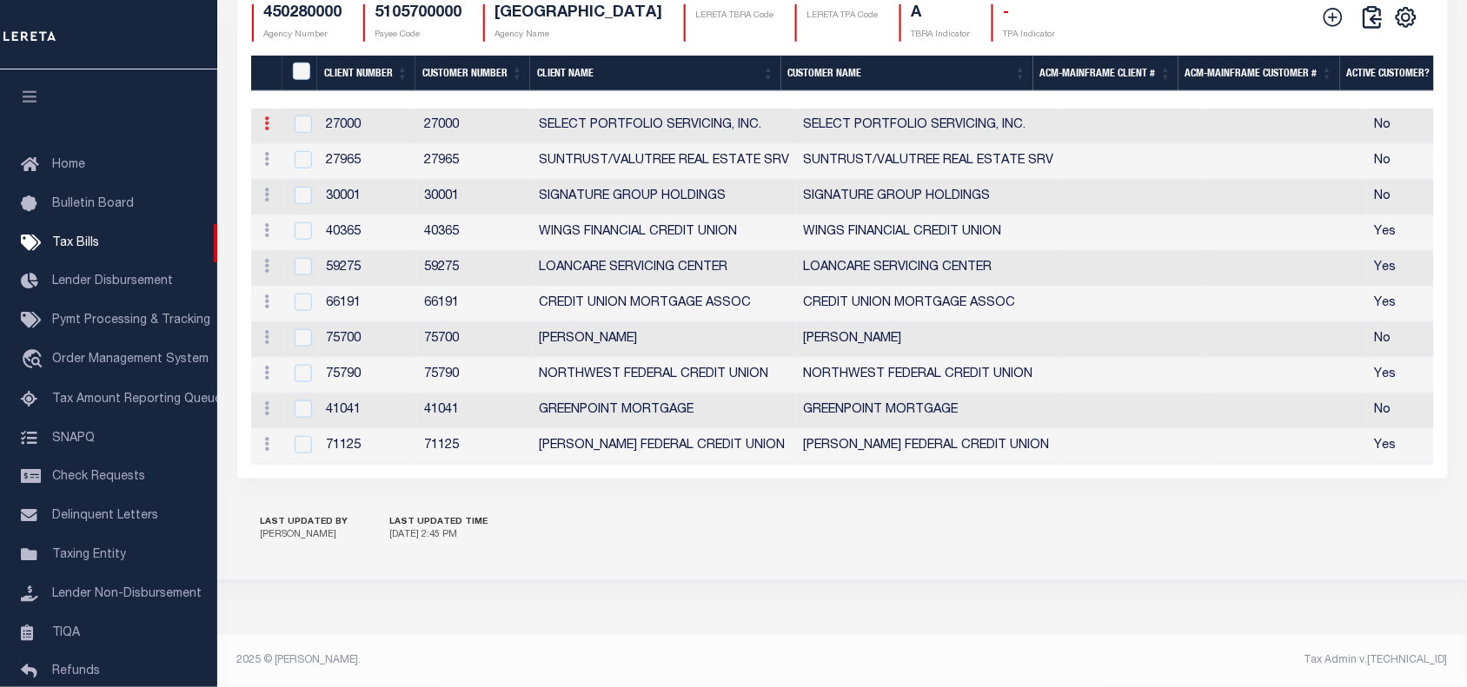
click at [267, 130] on icon at bounding box center [267, 123] width 5 height 14
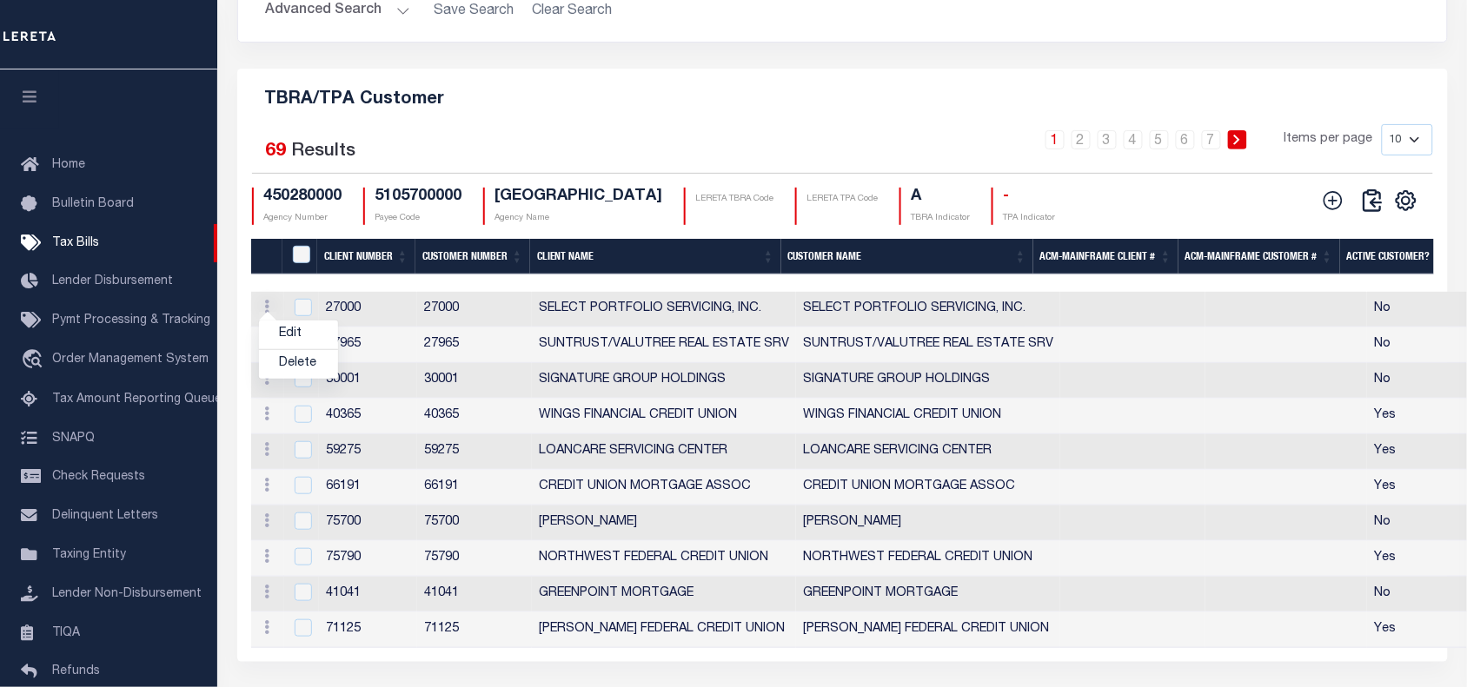
click at [362, 28] on button "Advanced Search" at bounding box center [338, 11] width 144 height 34
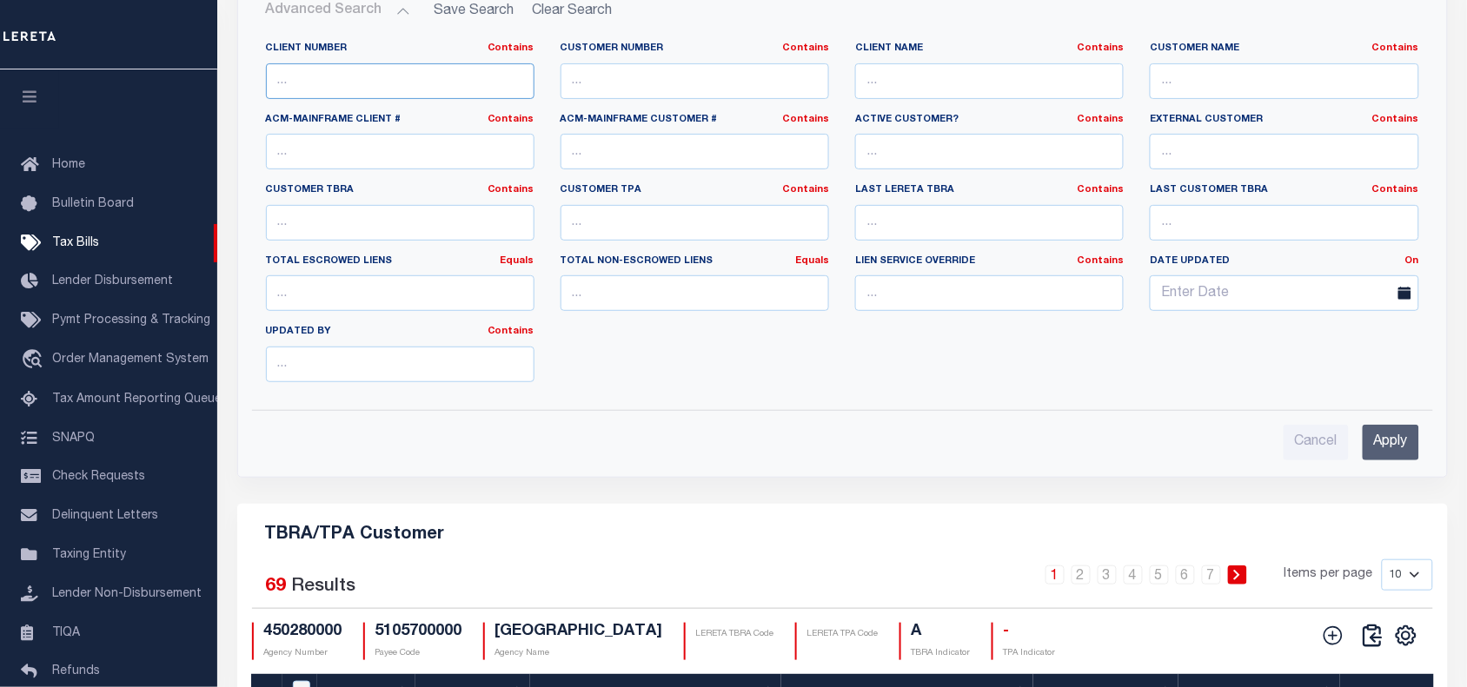
click at [341, 99] on input "text" at bounding box center [400, 81] width 269 height 36
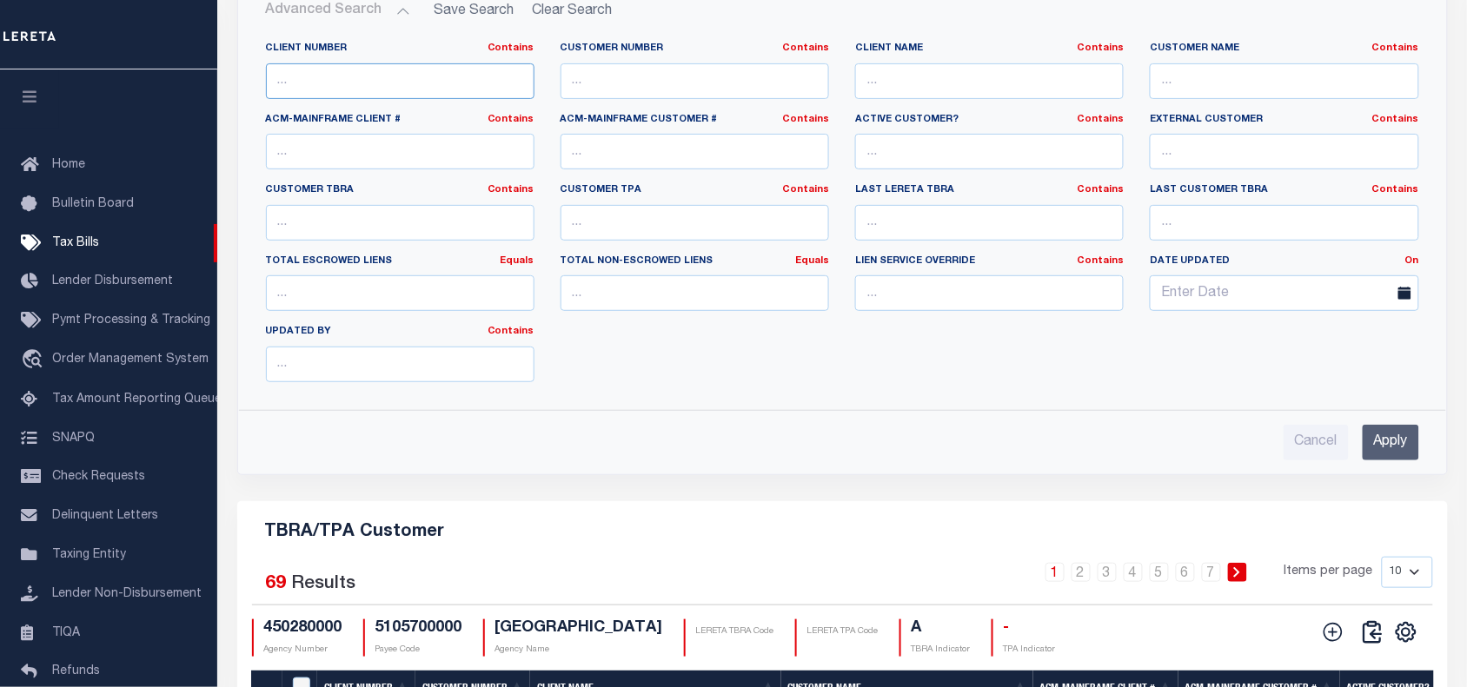
paste input "87035"
type input "87035"
click at [1400, 461] on input "Apply" at bounding box center [1391, 443] width 56 height 36
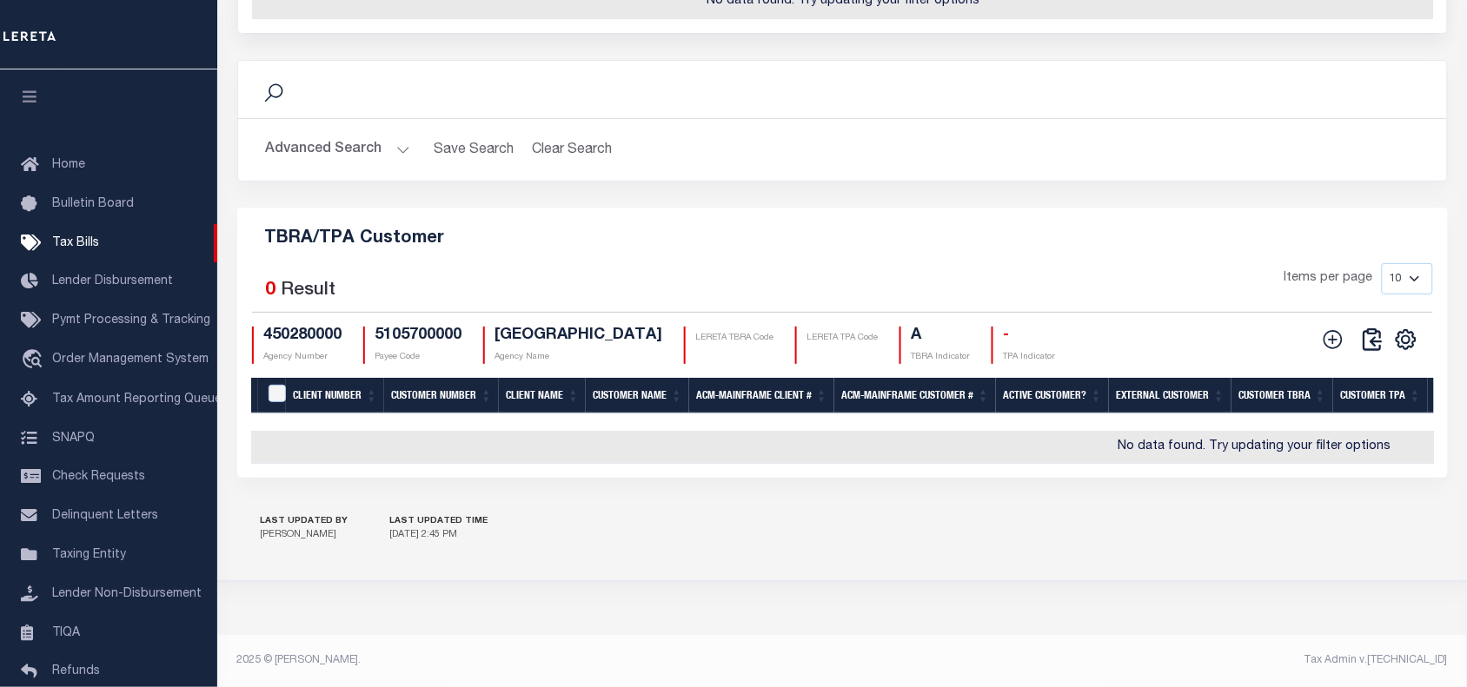
scroll to position [2004, 0]
click at [366, 119] on div "Advanced Search Save Search Clear Search TBRAAndTPACustomerGridWrapper_dynamict…" at bounding box center [842, 150] width 1209 height 62
click at [345, 146] on button "Advanced Search" at bounding box center [338, 150] width 144 height 34
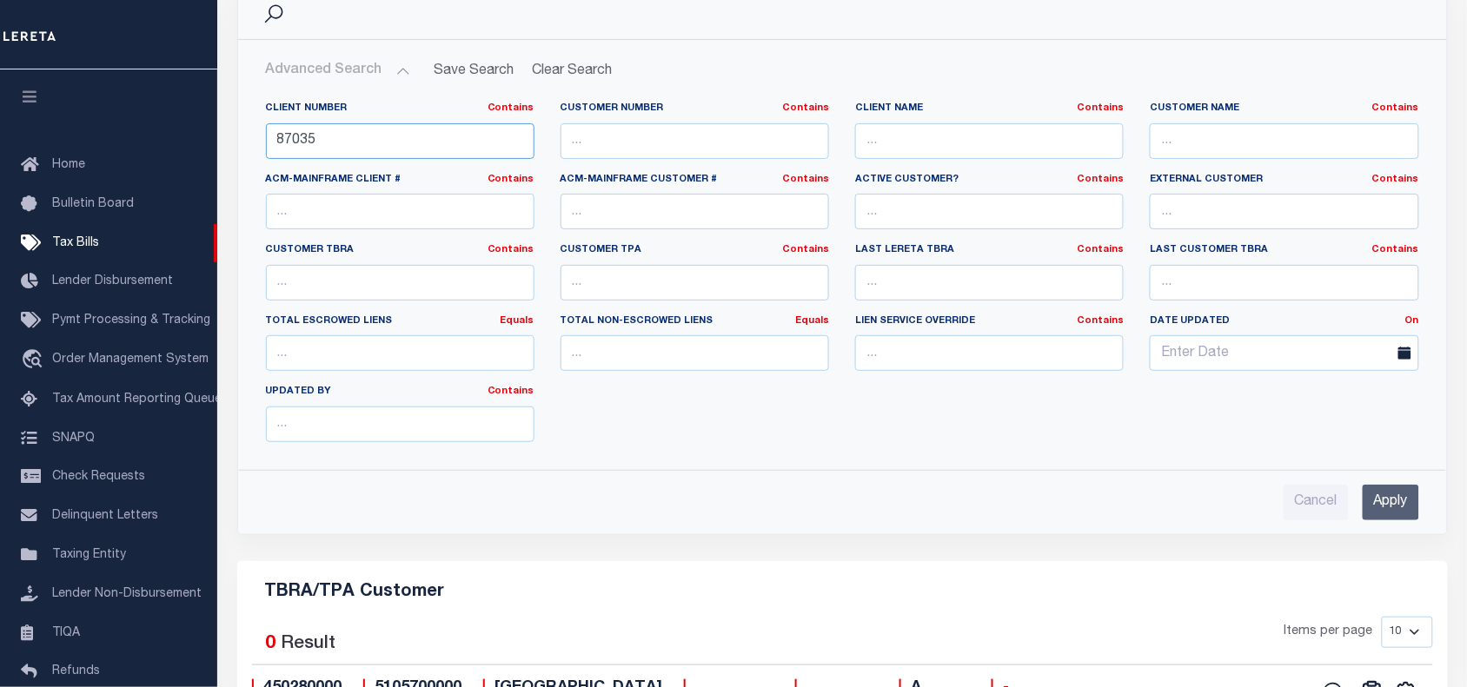
drag, startPoint x: 315, startPoint y: 202, endPoint x: 240, endPoint y: 206, distance: 75.7
click at [240, 206] on div "Client Number Contains Contains Is 87035 Customer Number Contains Contains Is C…" at bounding box center [842, 272] width 1207 height 368
click at [574, 159] on input "text" at bounding box center [695, 141] width 269 height 36
paste input "87035"
type input "87035"
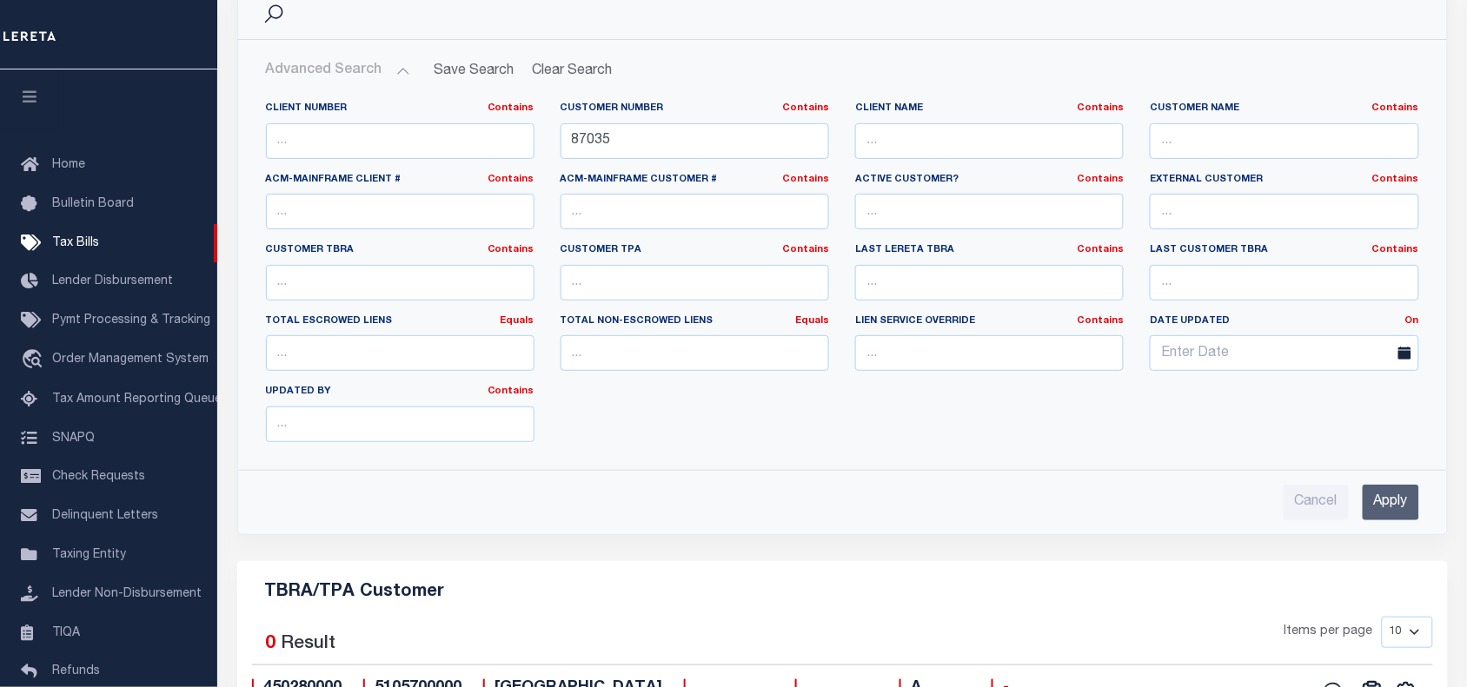
click at [1395, 521] on input "Apply" at bounding box center [1391, 503] width 56 height 36
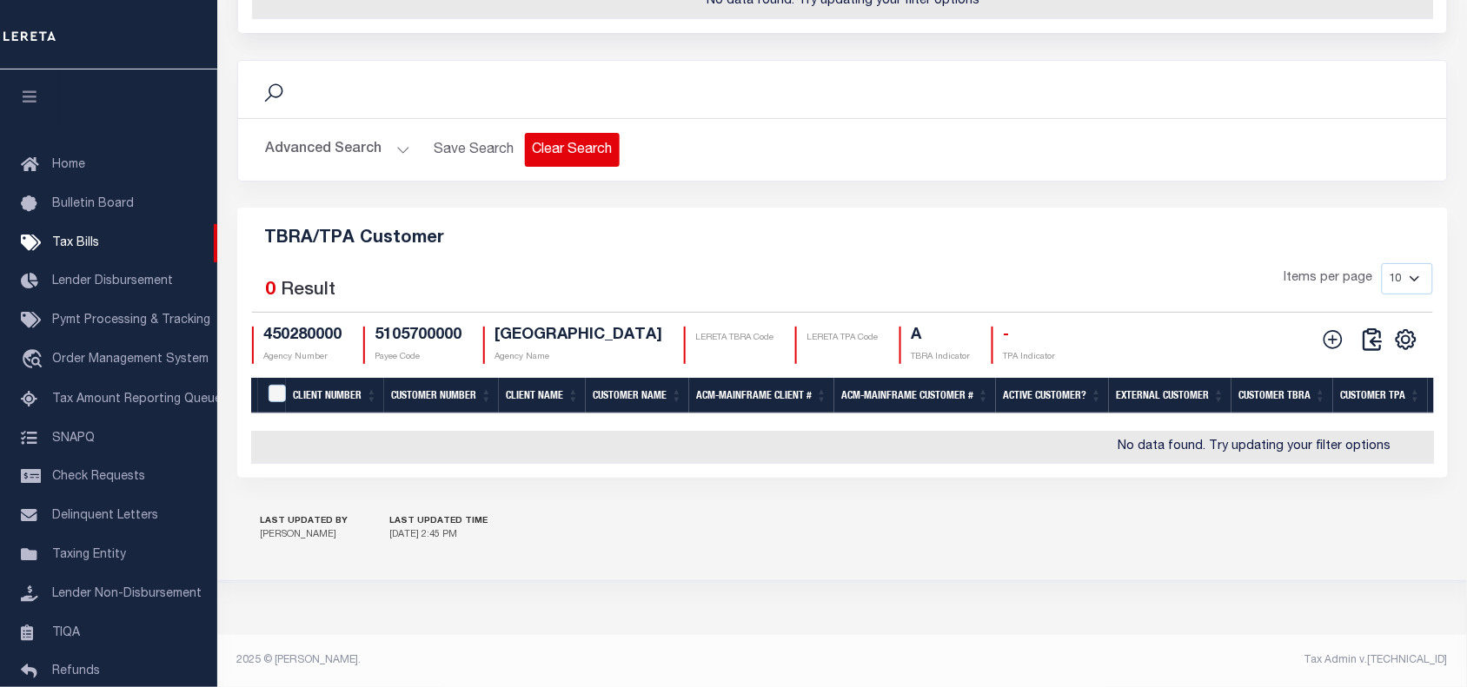
click at [561, 133] on button "Clear Search" at bounding box center [572, 150] width 95 height 34
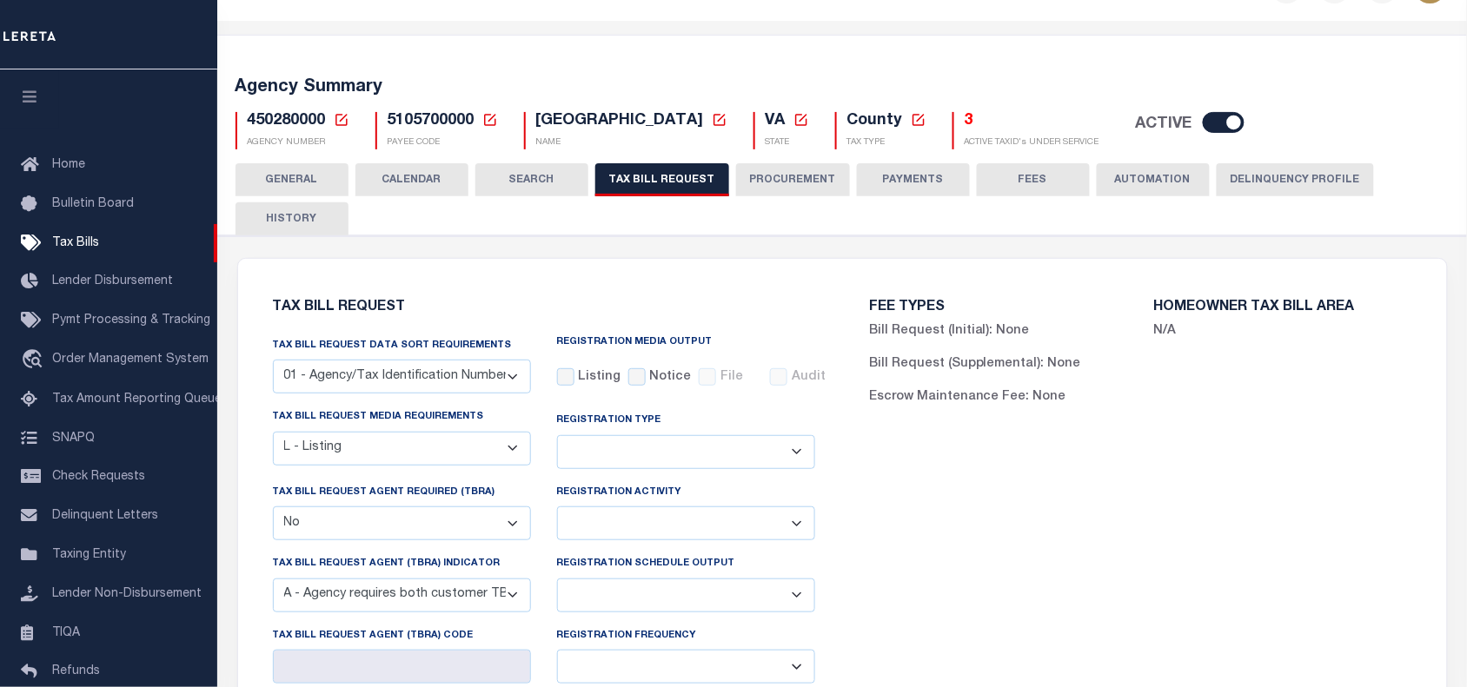
scroll to position [0, 0]
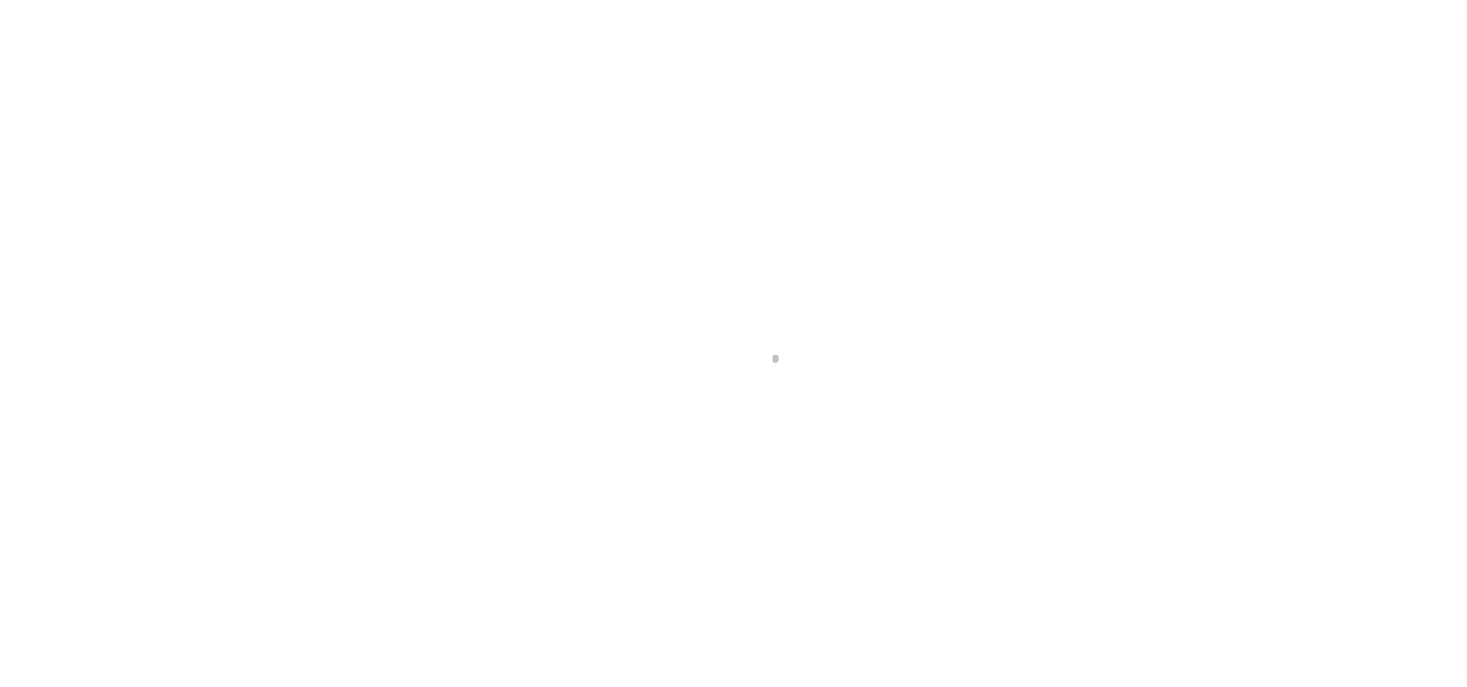
select select
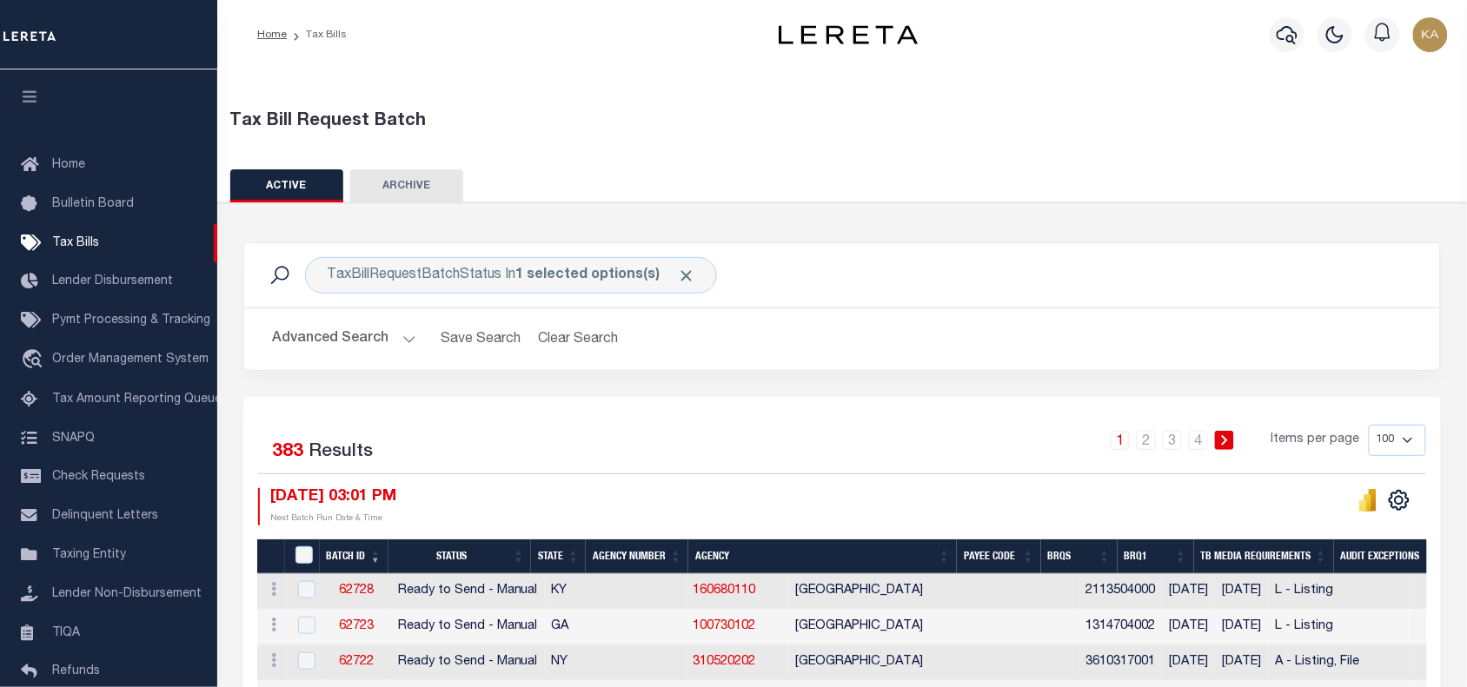
click at [352, 331] on button "Advanced Search" at bounding box center [344, 339] width 144 height 34
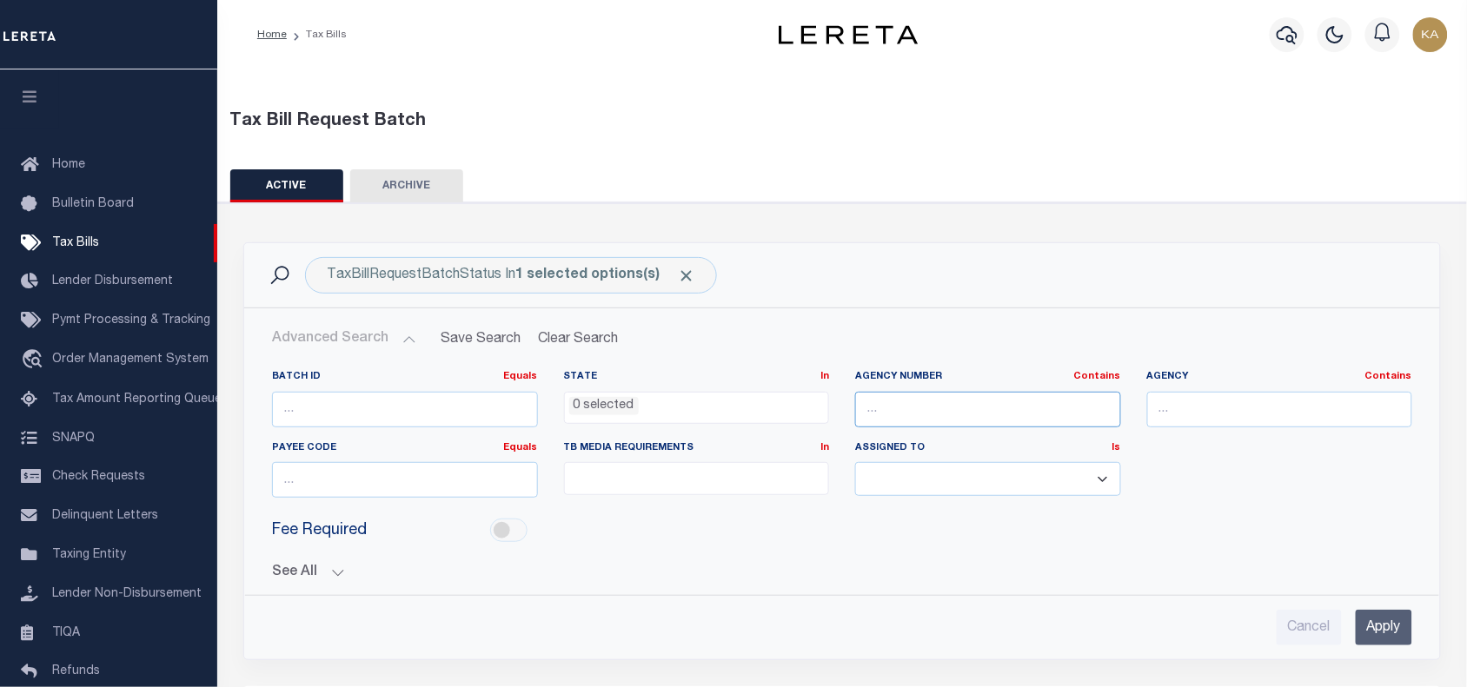
click at [899, 407] on input "text" at bounding box center [988, 410] width 266 height 36
paste input "450280000"
type input "450280000"
click at [1364, 627] on input "Apply" at bounding box center [1384, 628] width 56 height 36
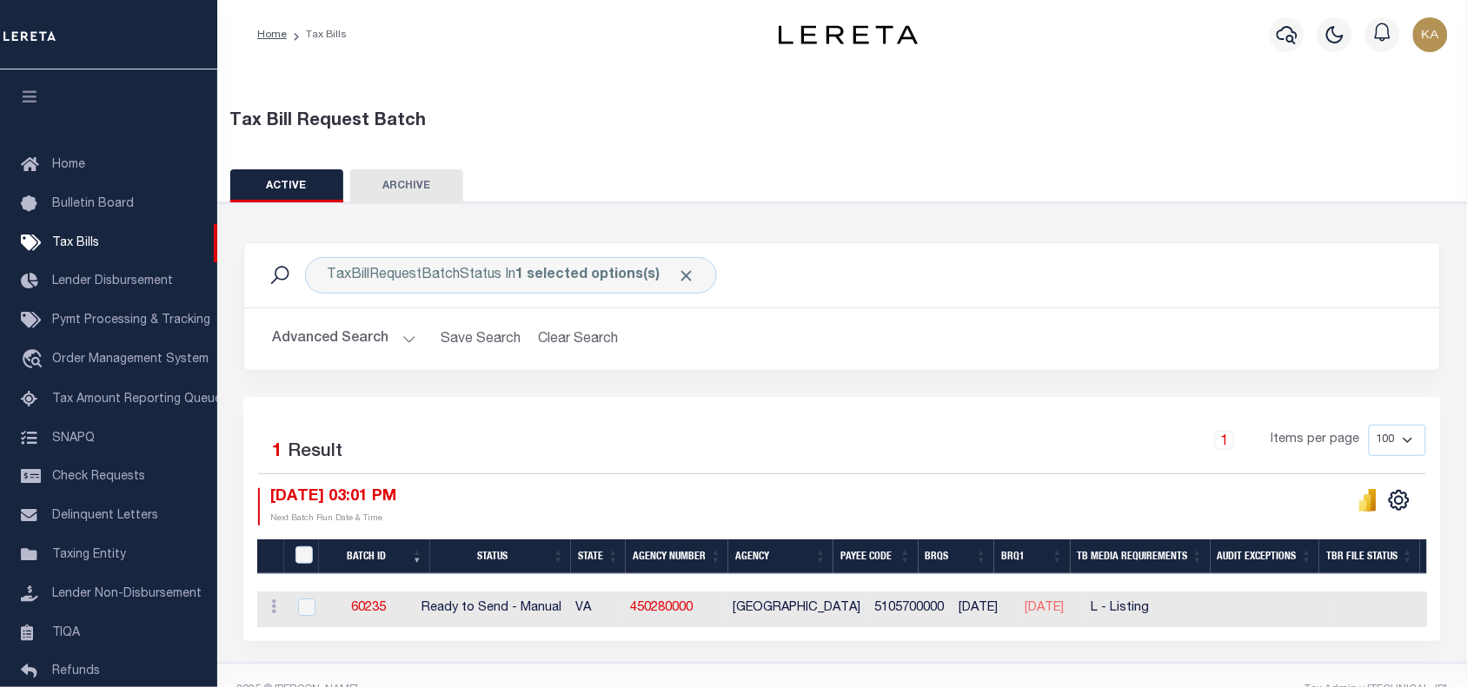
click at [317, 607] on td at bounding box center [305, 610] width 36 height 36
checkbox input "true"
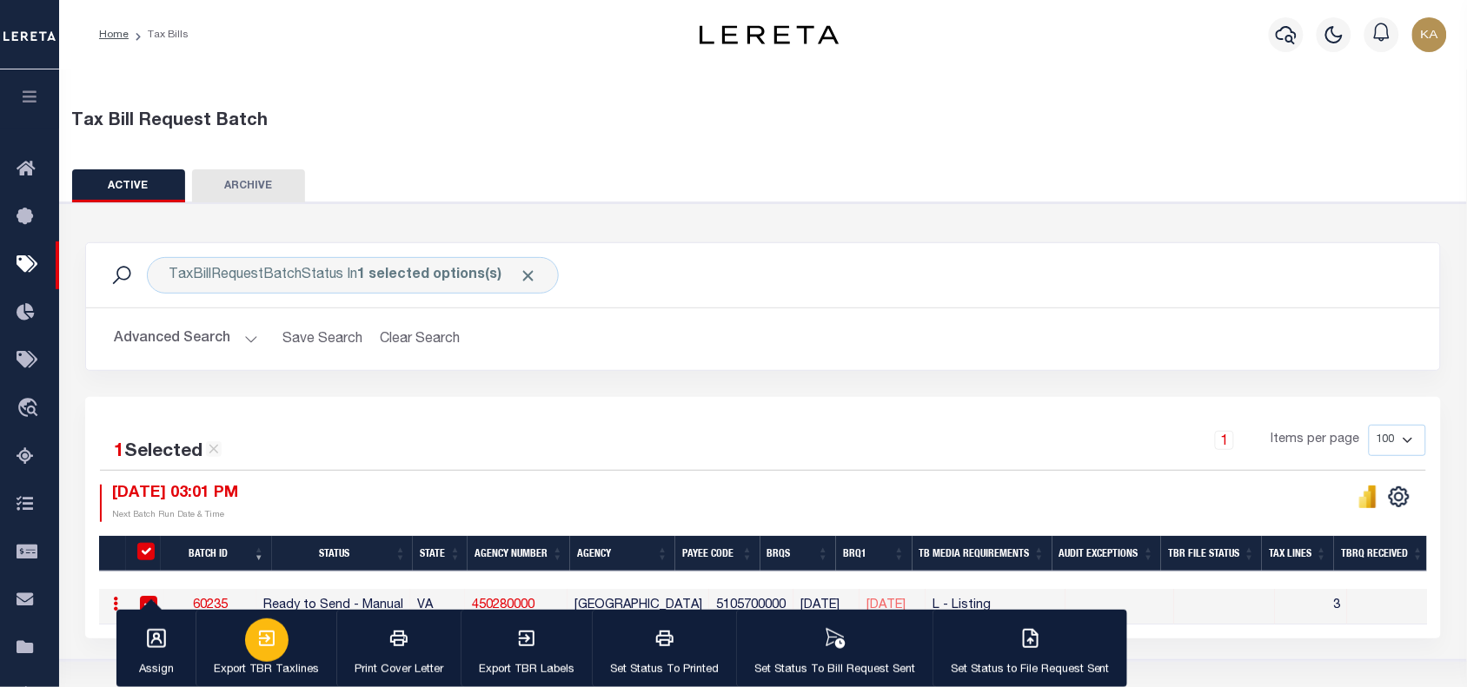
click at [297, 646] on button "Export TBR Taxlines" at bounding box center [266, 649] width 141 height 78
